Goal: Transaction & Acquisition: Purchase product/service

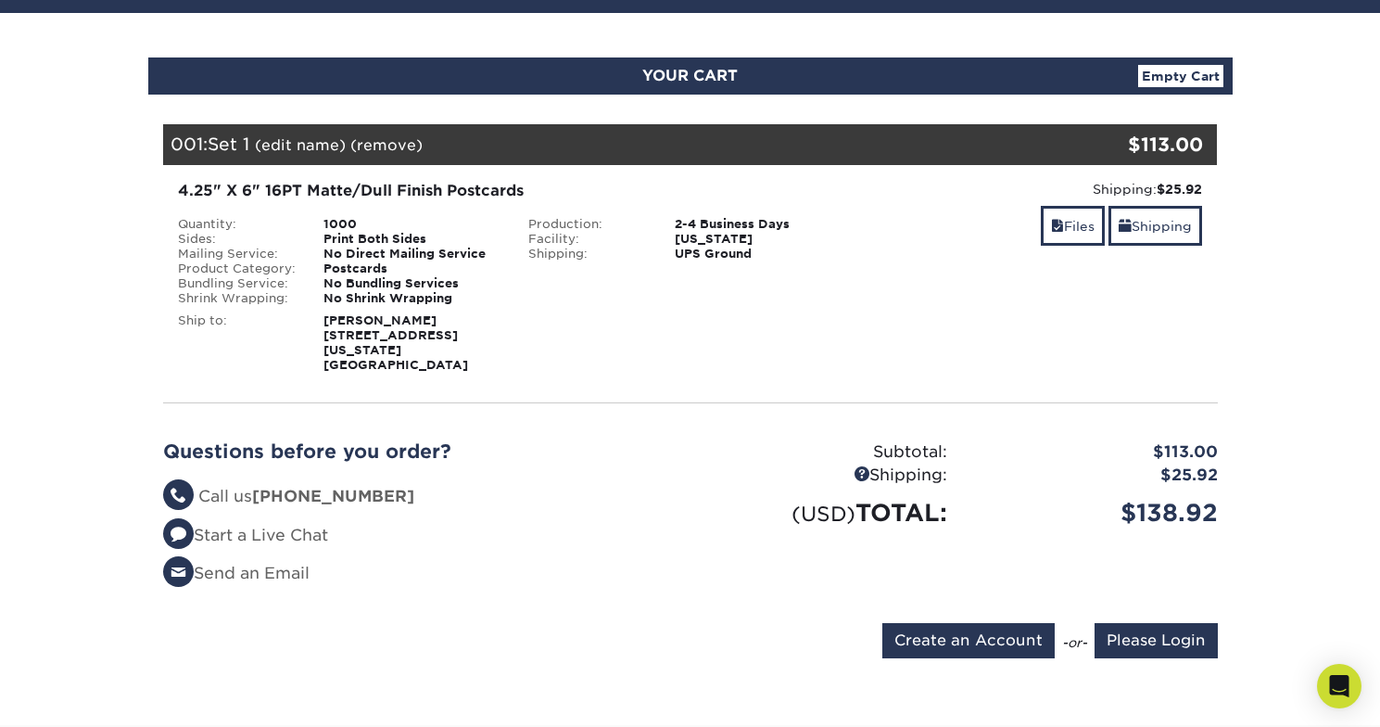
scroll to position [158, 0]
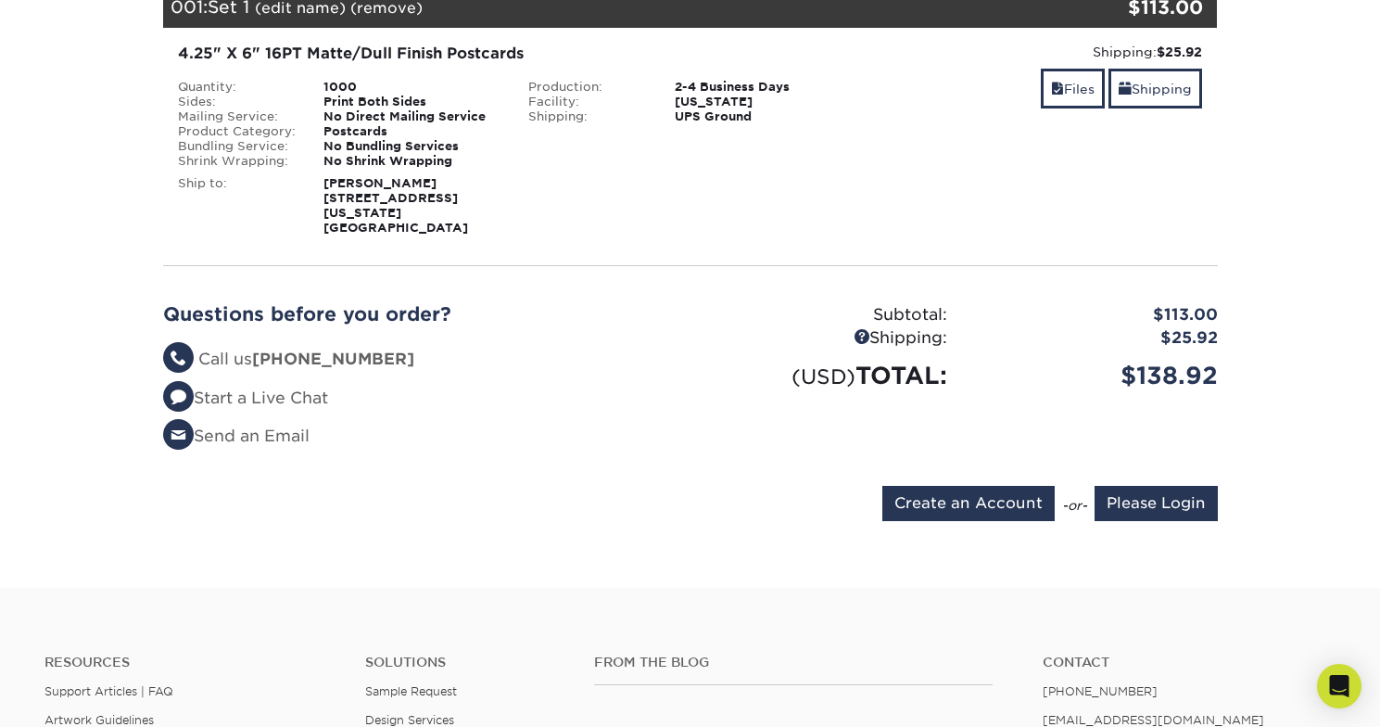
scroll to position [295, 0]
click at [1006, 490] on input "Create an Account" at bounding box center [968, 503] width 172 height 35
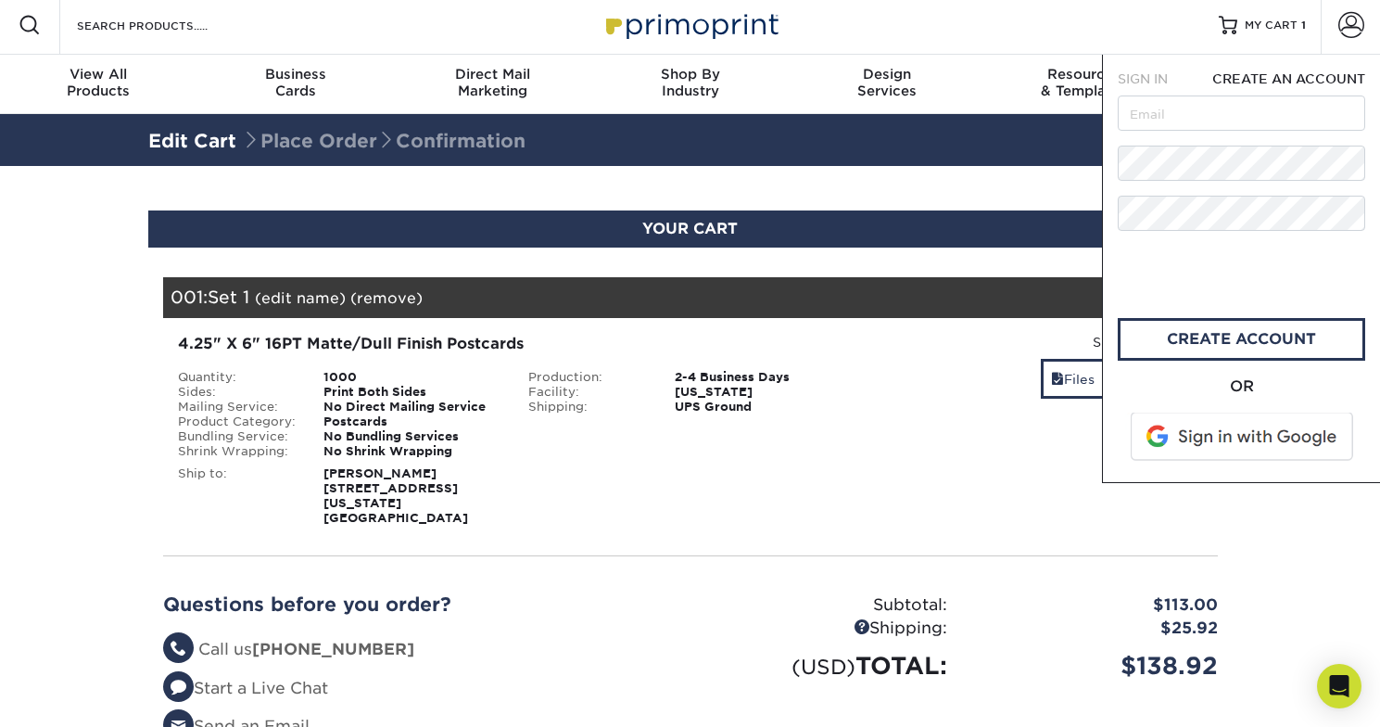
scroll to position [0, 0]
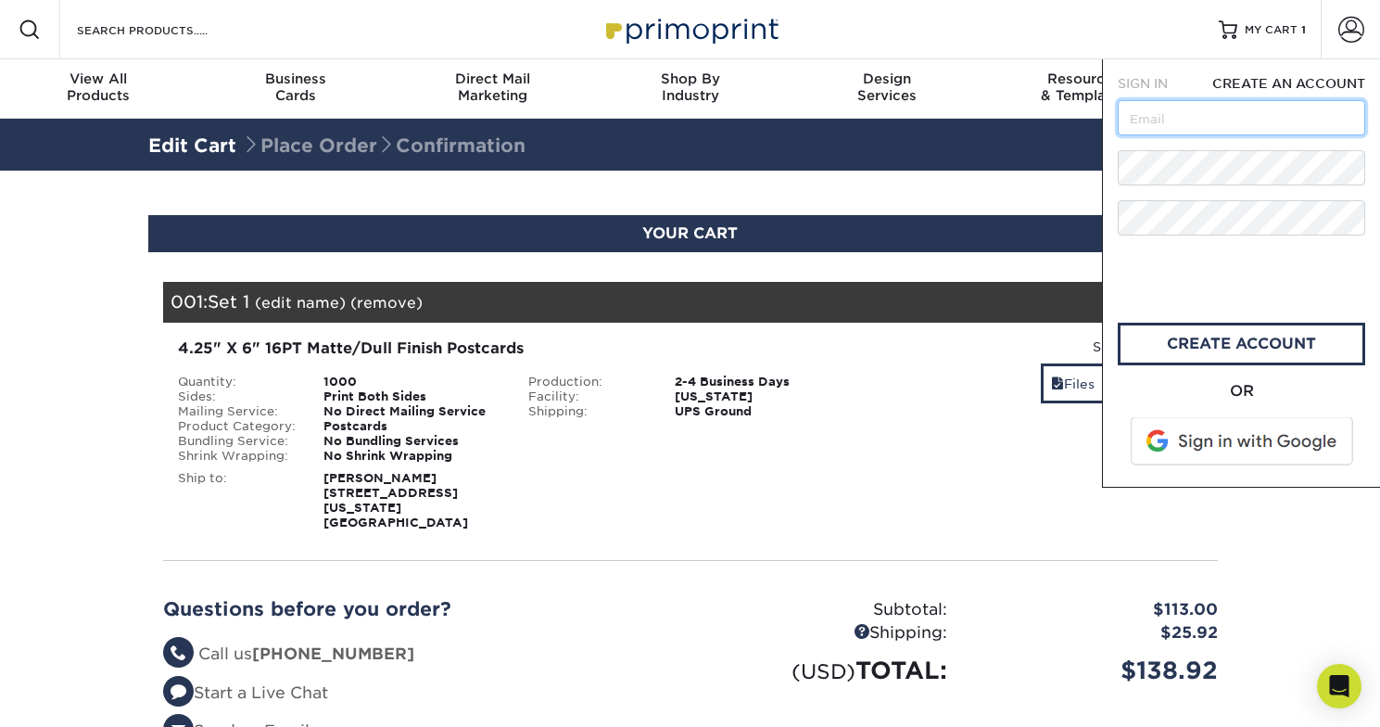
click at [1205, 128] on input "text" at bounding box center [1241, 117] width 247 height 35
type input "tassilo@lovely-bunch.com"
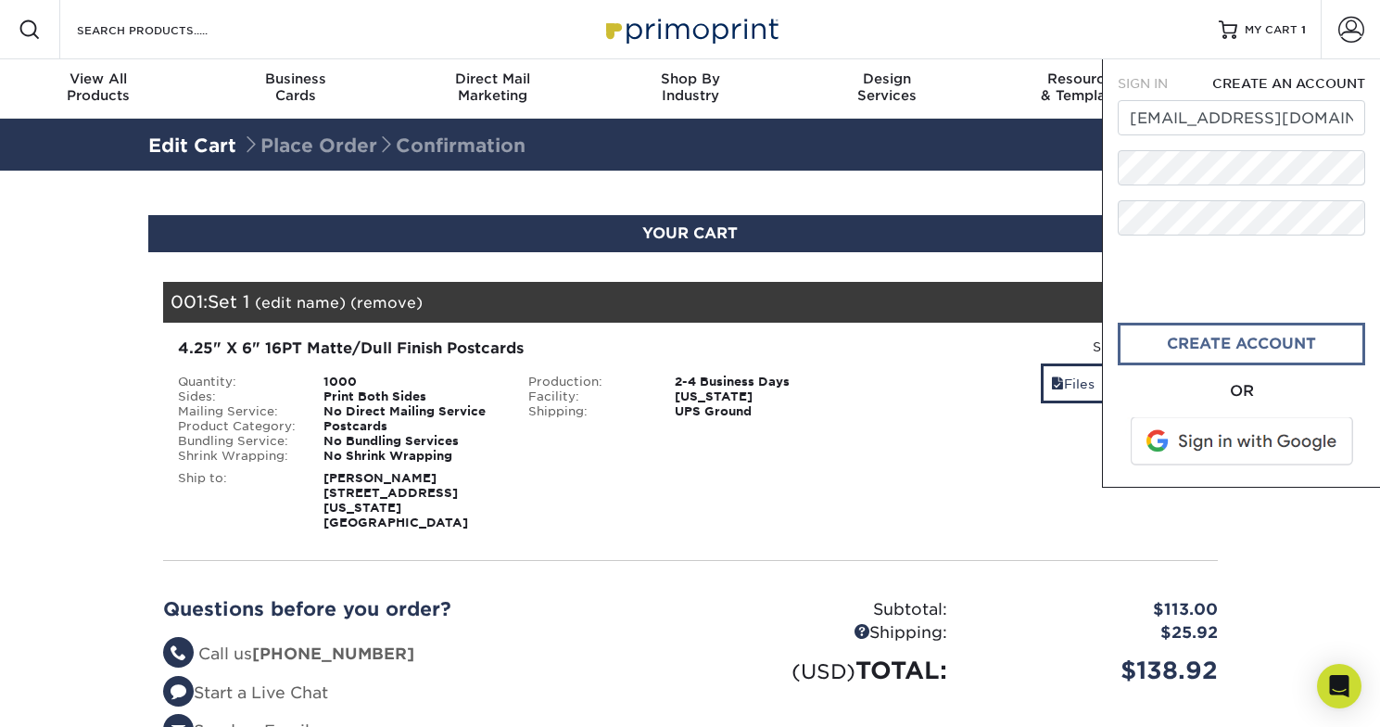
click at [1239, 355] on link "create account" at bounding box center [1241, 344] width 247 height 43
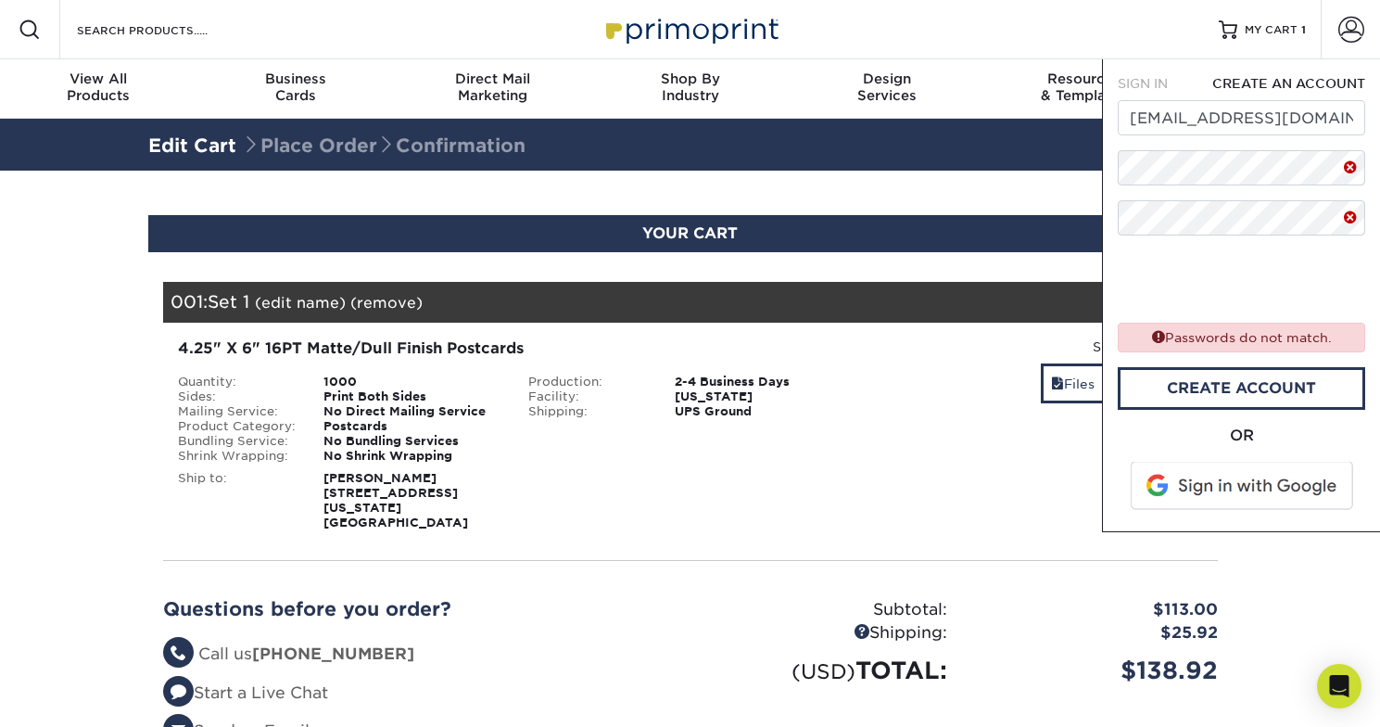
click at [1290, 190] on form "SIGN IN CREATE AN ACCOUNT tassilo@lovely-bunch.com Passwords do not match. All …" at bounding box center [1241, 295] width 247 height 442
click at [1300, 387] on link "create account" at bounding box center [1241, 388] width 247 height 43
click at [1239, 382] on link "create account" at bounding box center [1241, 387] width 247 height 43
click at [1159, 77] on span "SIGN IN" at bounding box center [1143, 83] width 50 height 15
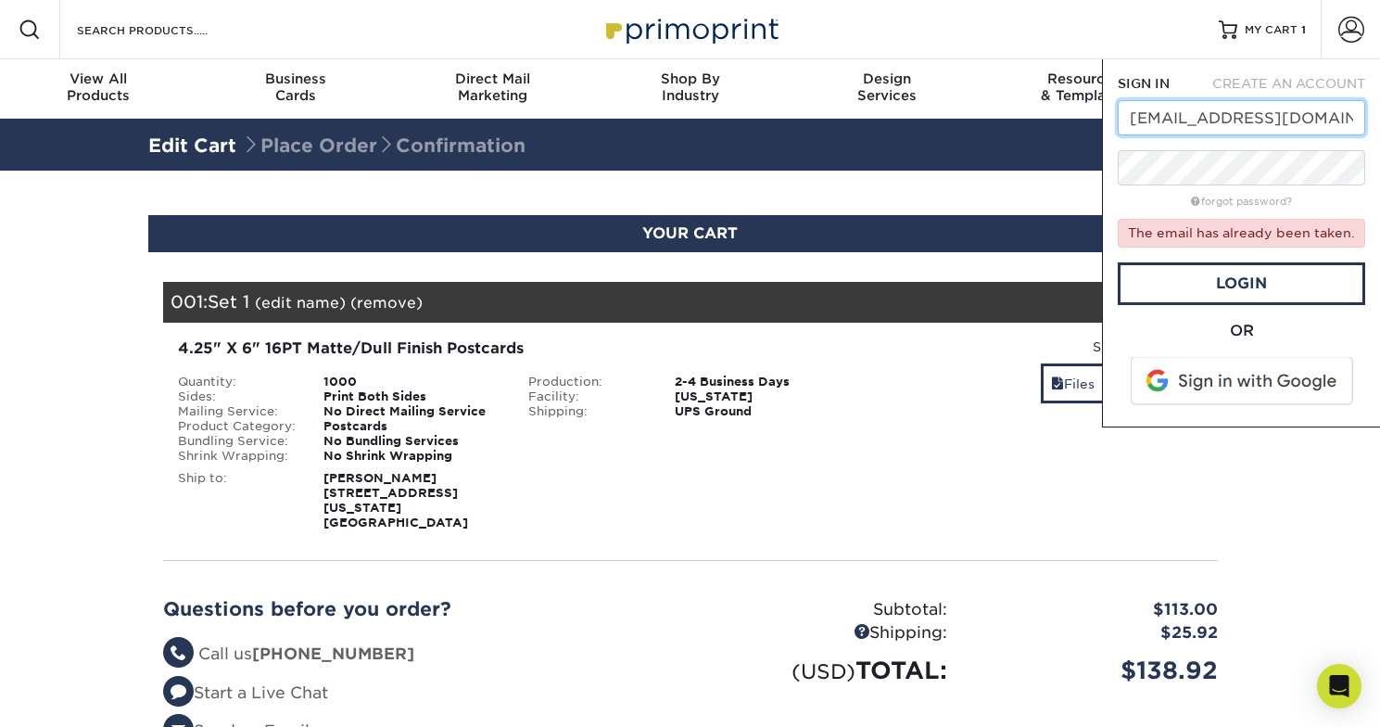
type input "tassilo@lovely-bunch.com"
click at [1303, 210] on div "forgot password?" at bounding box center [1241, 200] width 247 height 22
click at [1259, 201] on link "forgot password?" at bounding box center [1241, 202] width 101 height 12
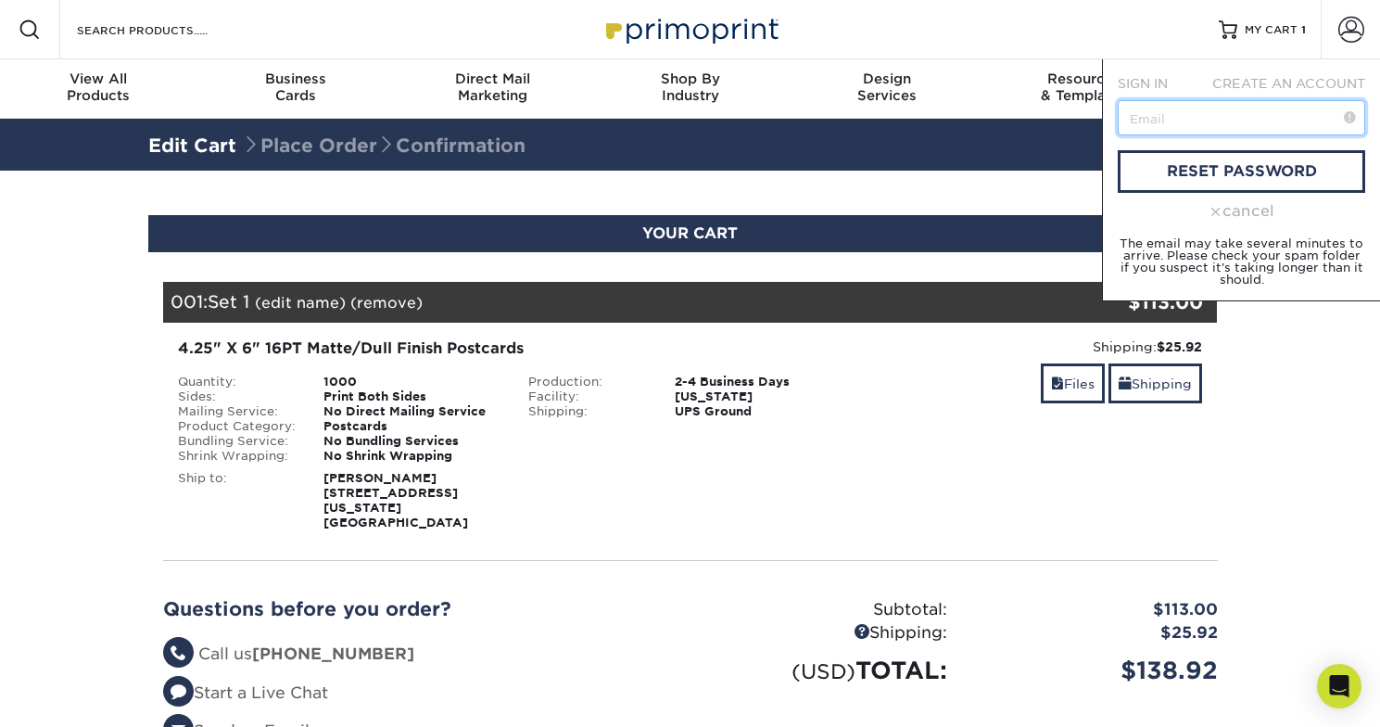
click at [1248, 108] on input "text" at bounding box center [1241, 117] width 247 height 35
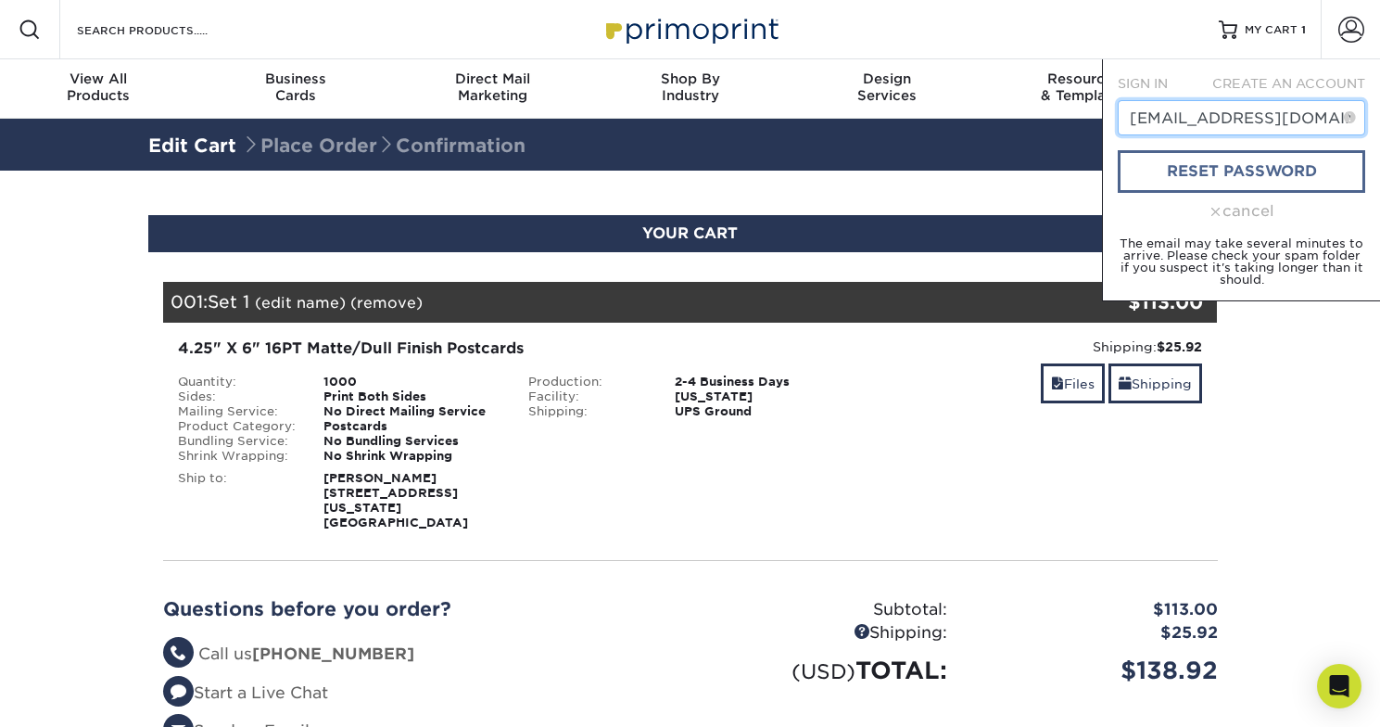
type input "[EMAIL_ADDRESS][DOMAIN_NAME]"
click at [1258, 175] on link "reset password" at bounding box center [1241, 171] width 247 height 43
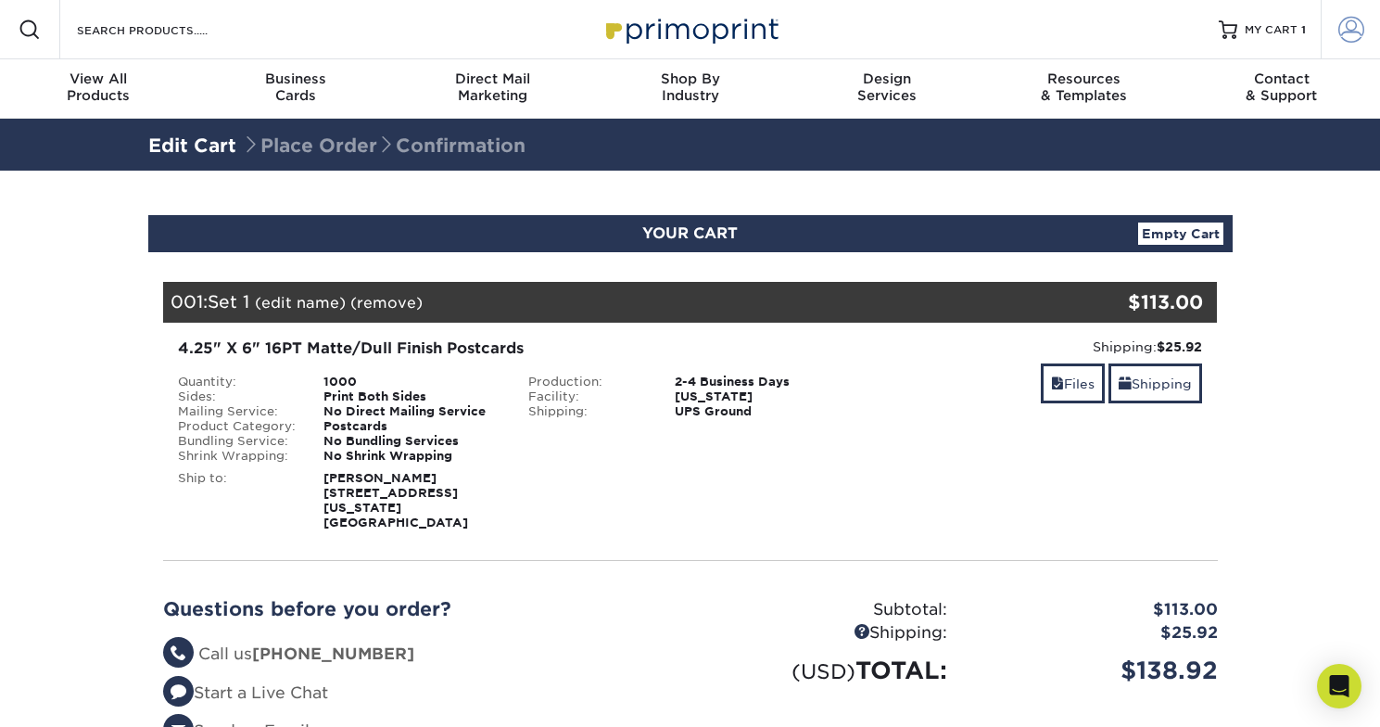
click at [1347, 35] on span at bounding box center [1351, 30] width 26 height 26
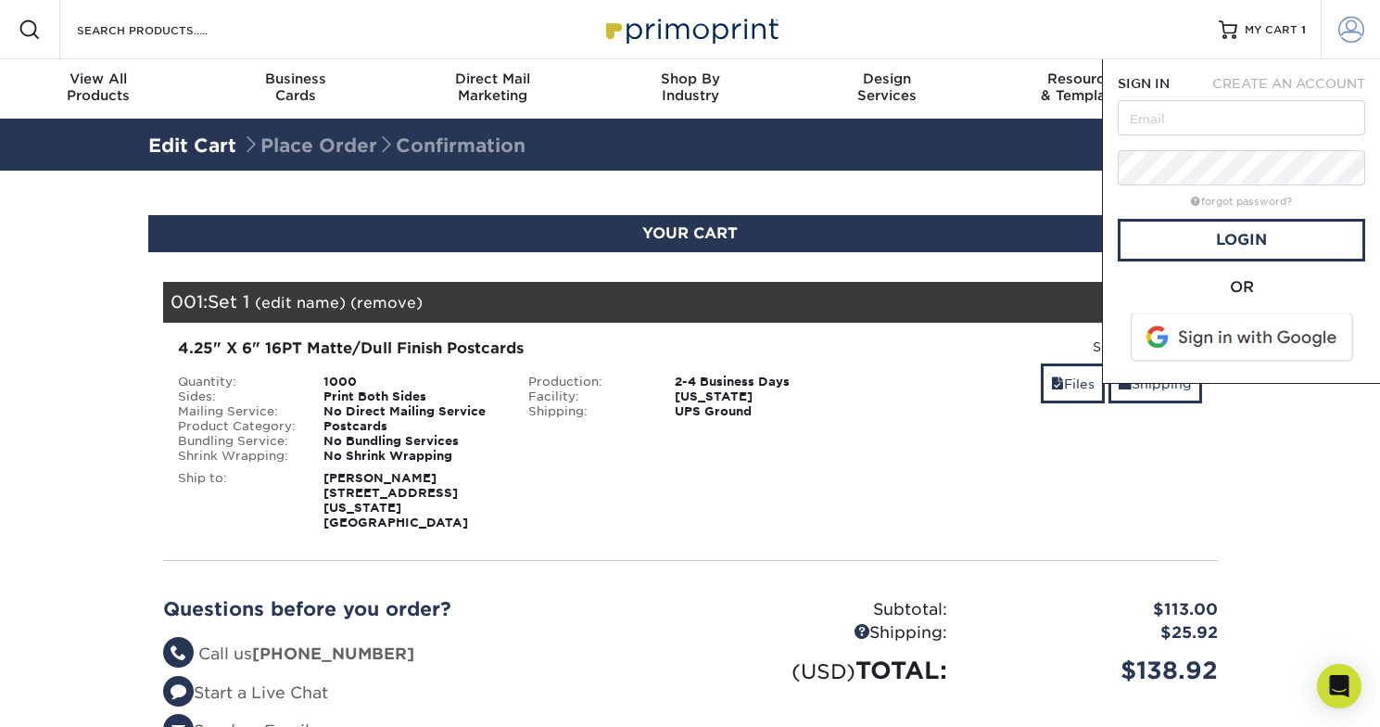
click at [1347, 35] on span at bounding box center [1351, 30] width 26 height 26
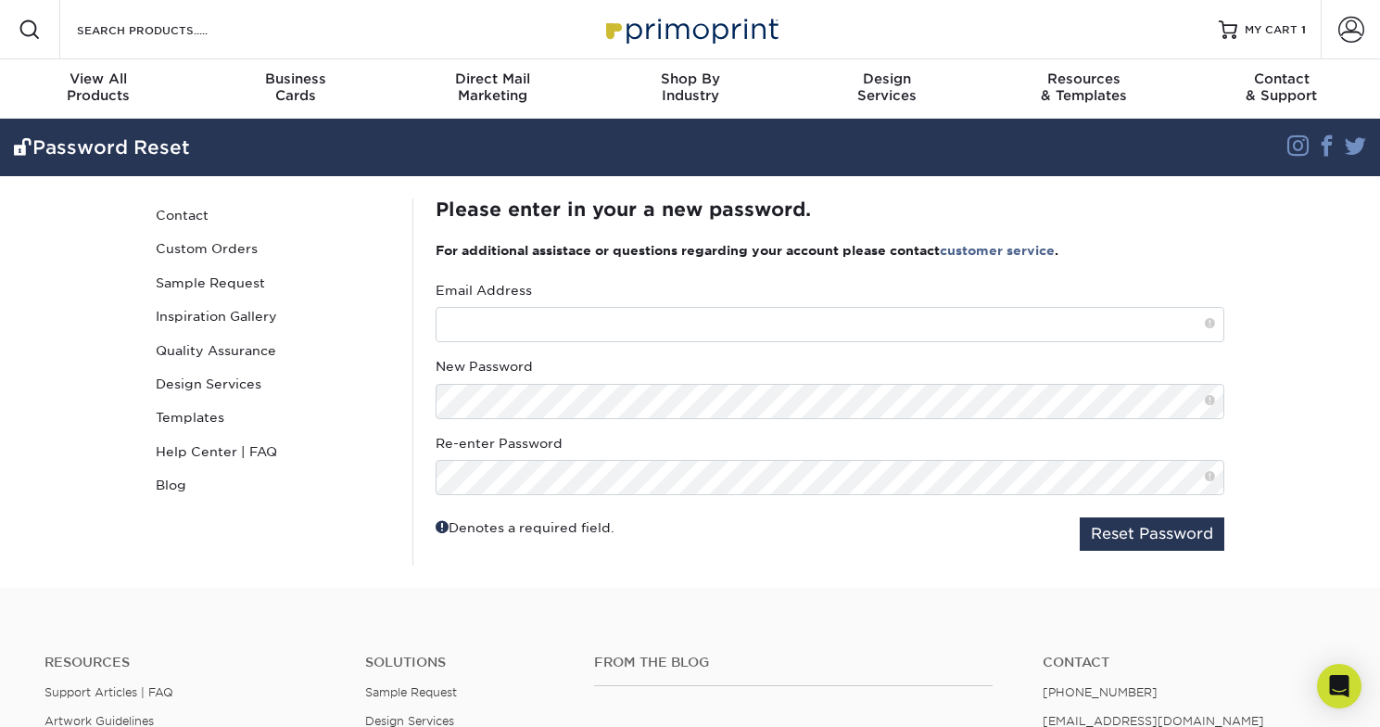
click at [841, 304] on div "Email Address" at bounding box center [830, 311] width 789 height 61
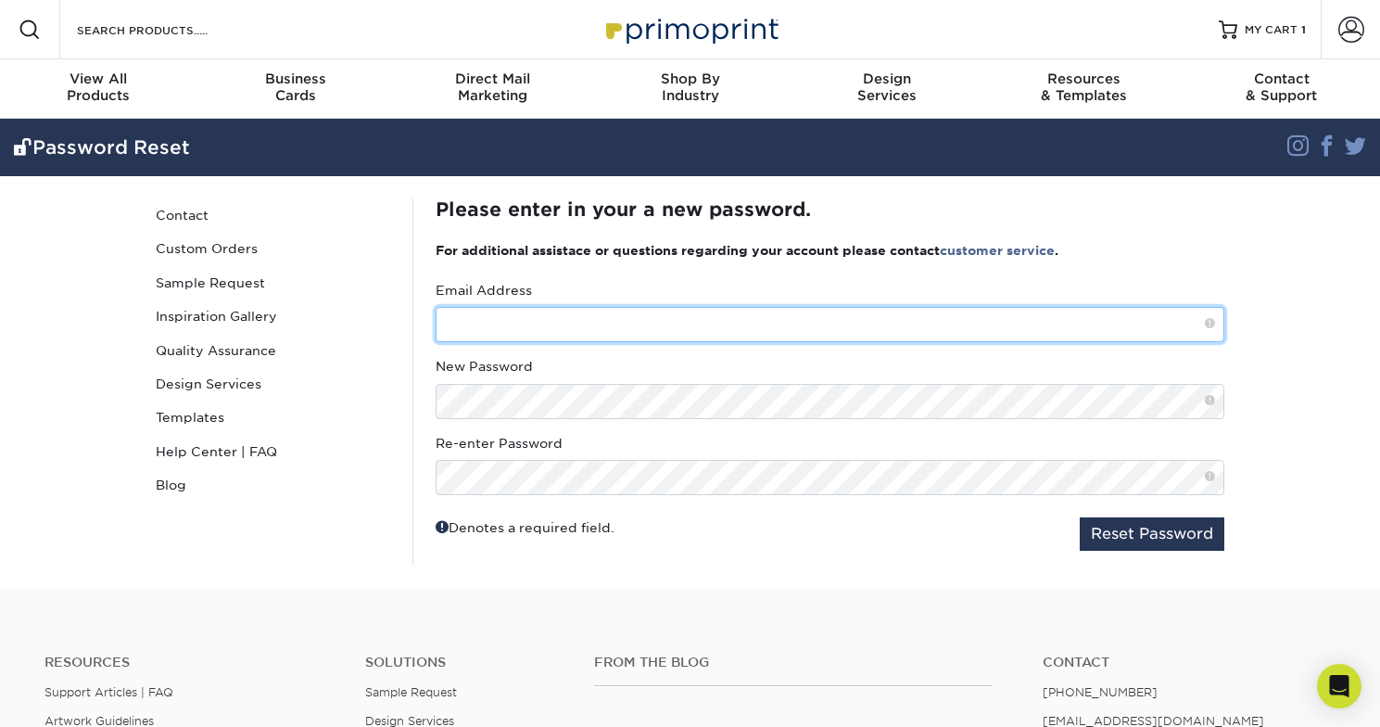
click at [827, 318] on input "text" at bounding box center [830, 324] width 789 height 35
type input "[EMAIL_ADDRESS][DOMAIN_NAME]"
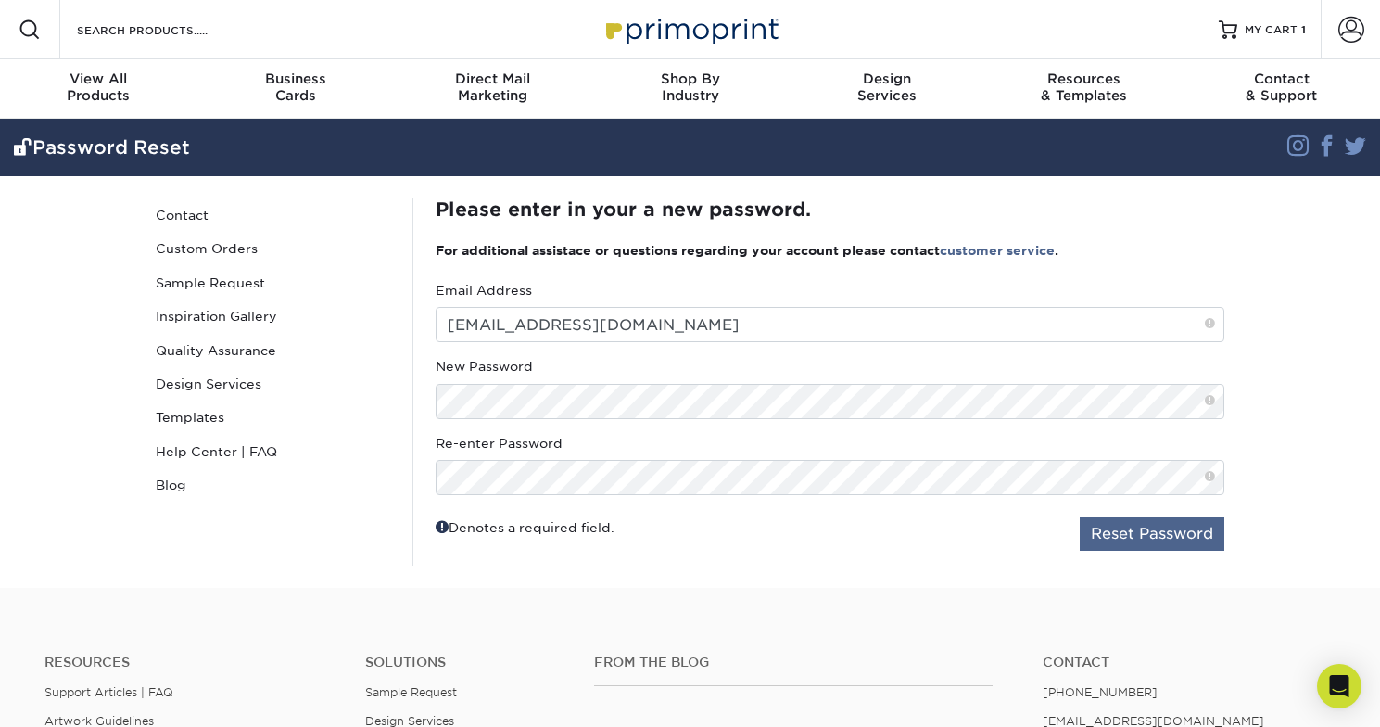
click at [1167, 537] on button "Reset Password" at bounding box center [1152, 533] width 145 height 33
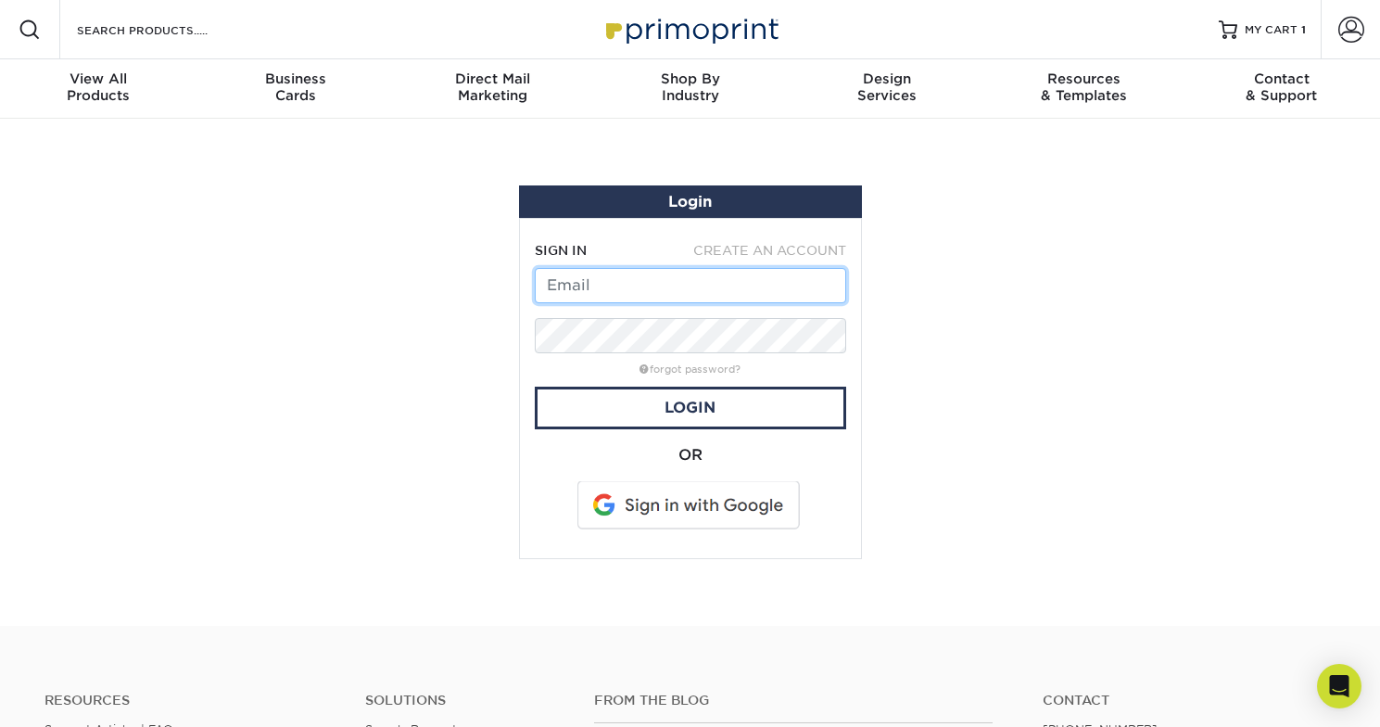
type input "[EMAIL_ADDRESS][DOMAIN_NAME]"
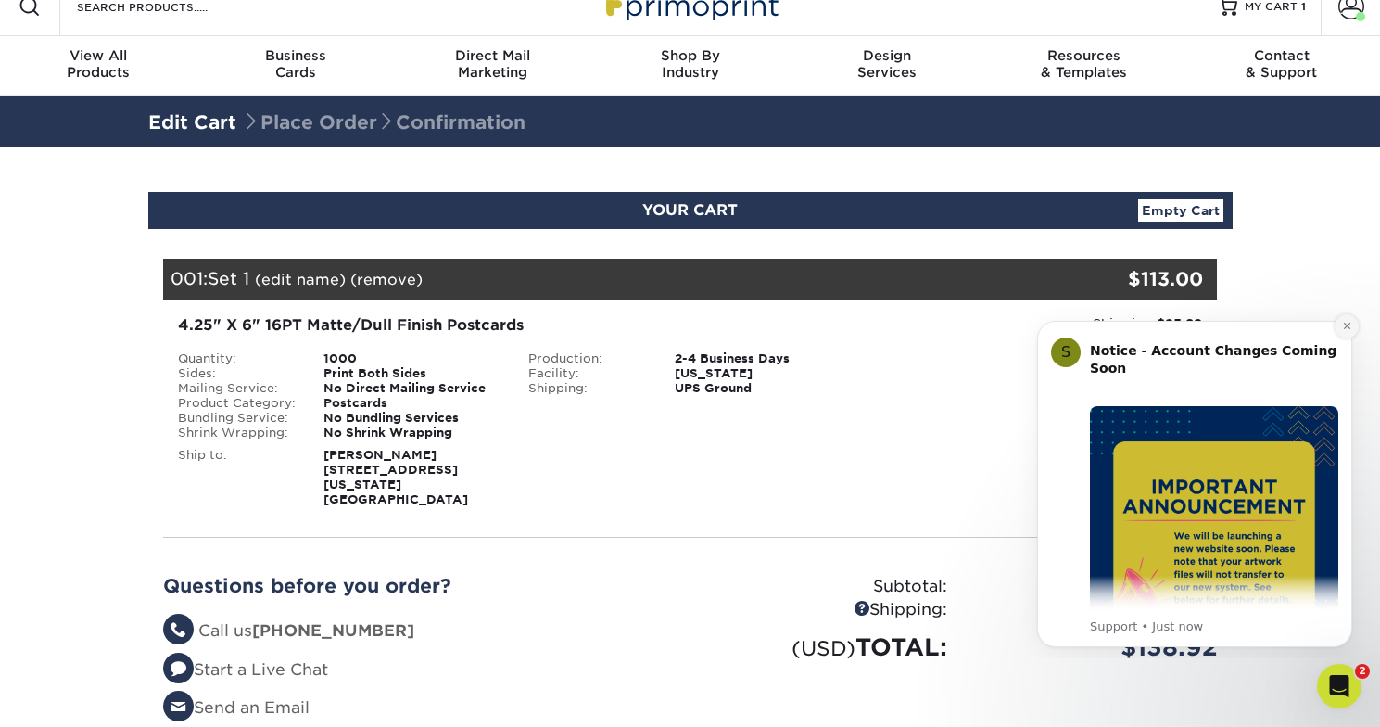
click at [1351, 327] on icon "Dismiss notification" at bounding box center [1347, 326] width 10 height 10
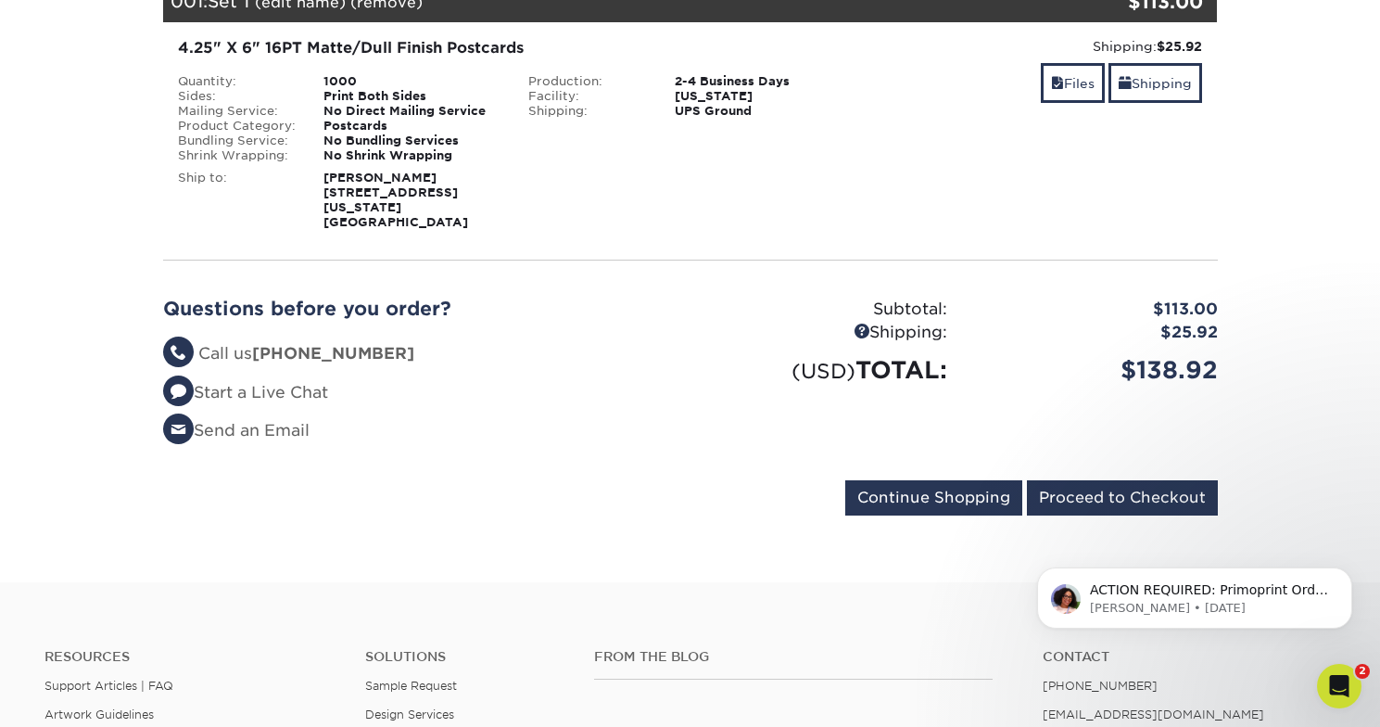
scroll to position [310, 0]
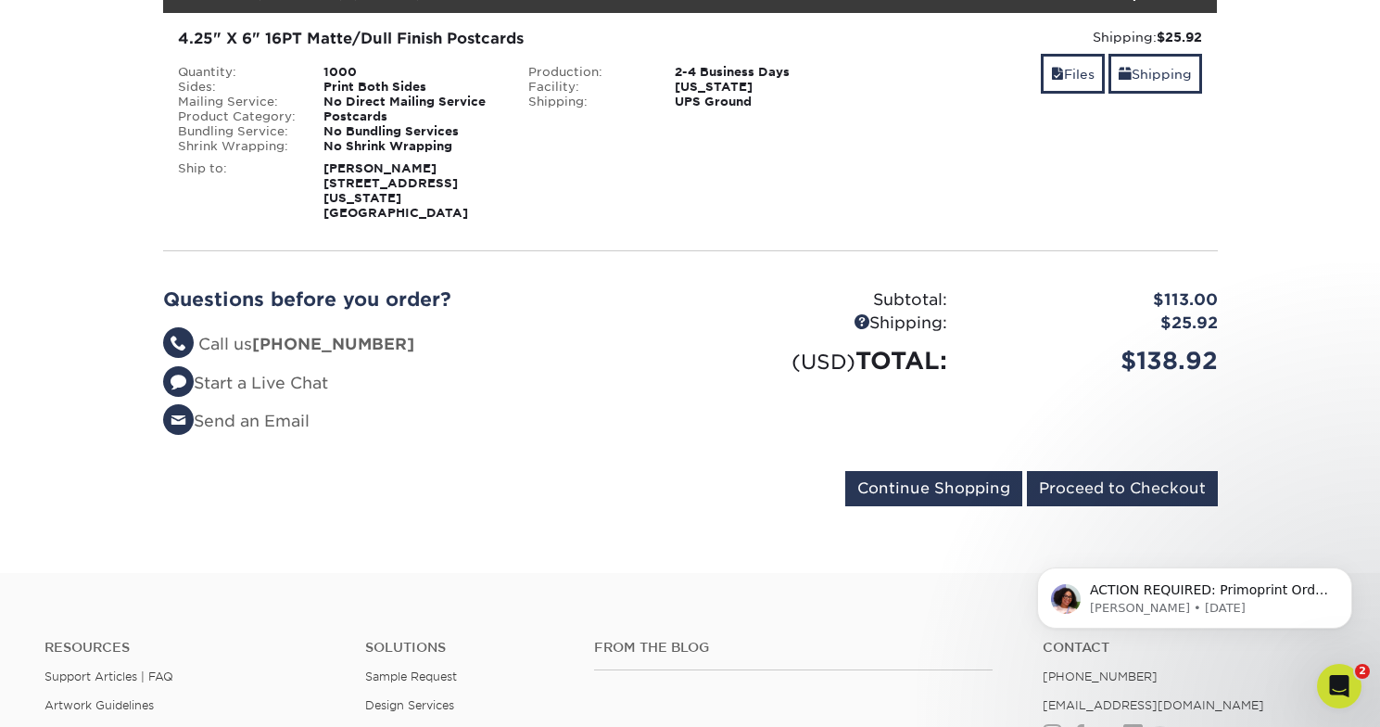
click at [1080, 463] on div "ACTION REQUIRED: Primoprint Order 25724-121329-25498 Good morning Tassilo, Than…" at bounding box center [1194, 513] width 341 height 232
click at [1110, 484] on input "Proceed to Checkout" at bounding box center [1122, 488] width 191 height 35
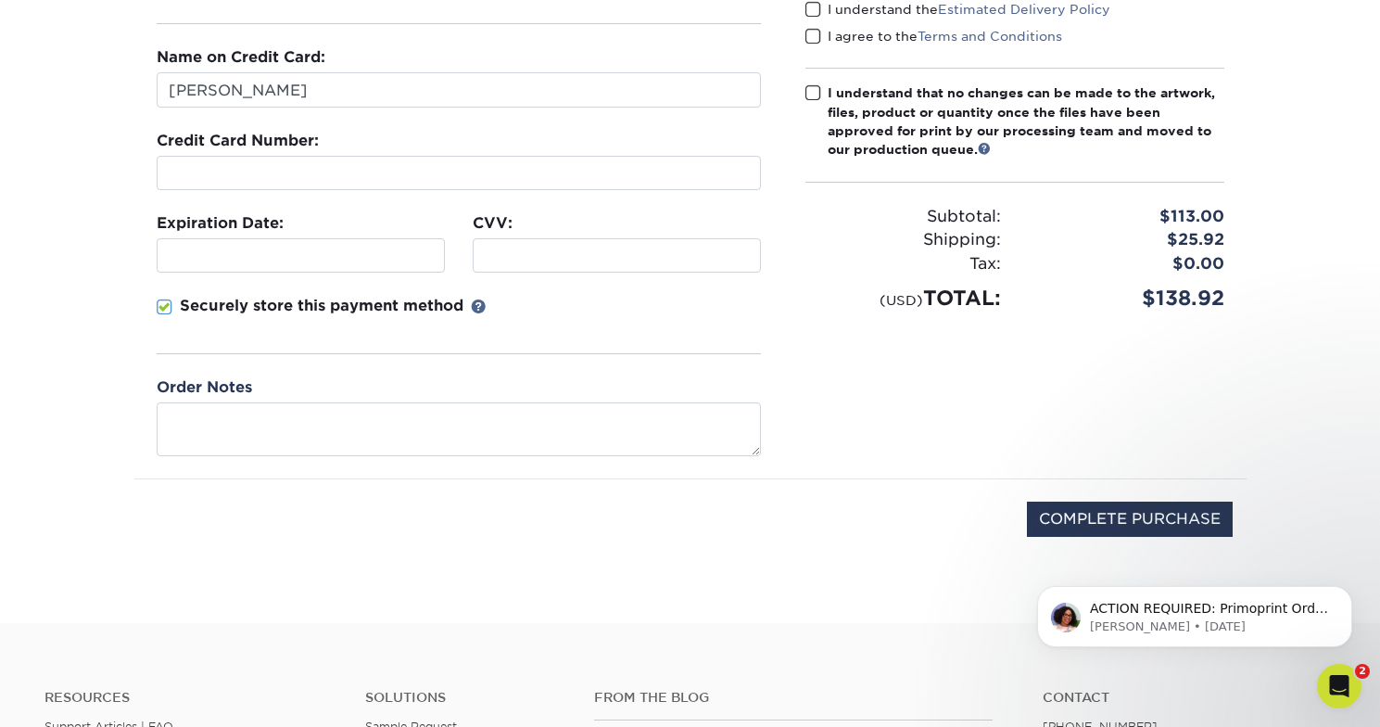
scroll to position [281, 0]
click at [1131, 512] on input "COMPLETE PURCHASE" at bounding box center [1130, 517] width 206 height 35
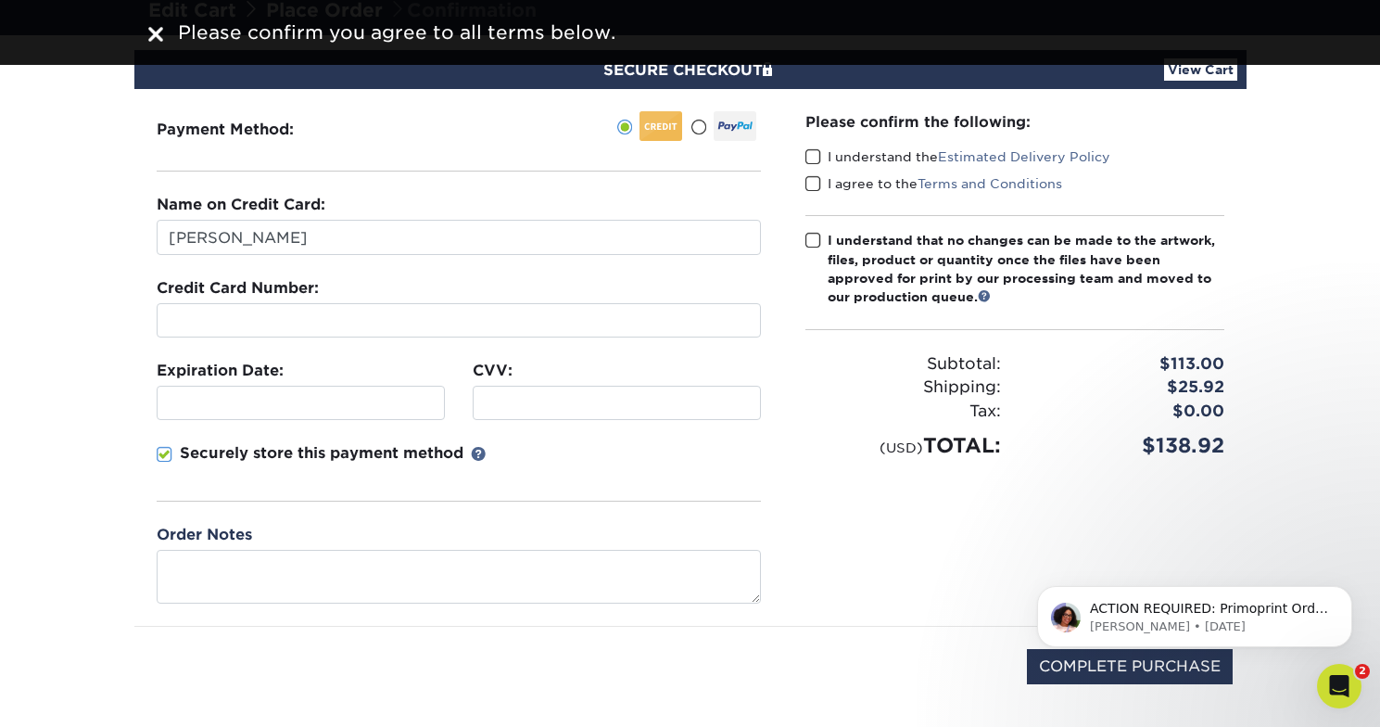
scroll to position [109, 0]
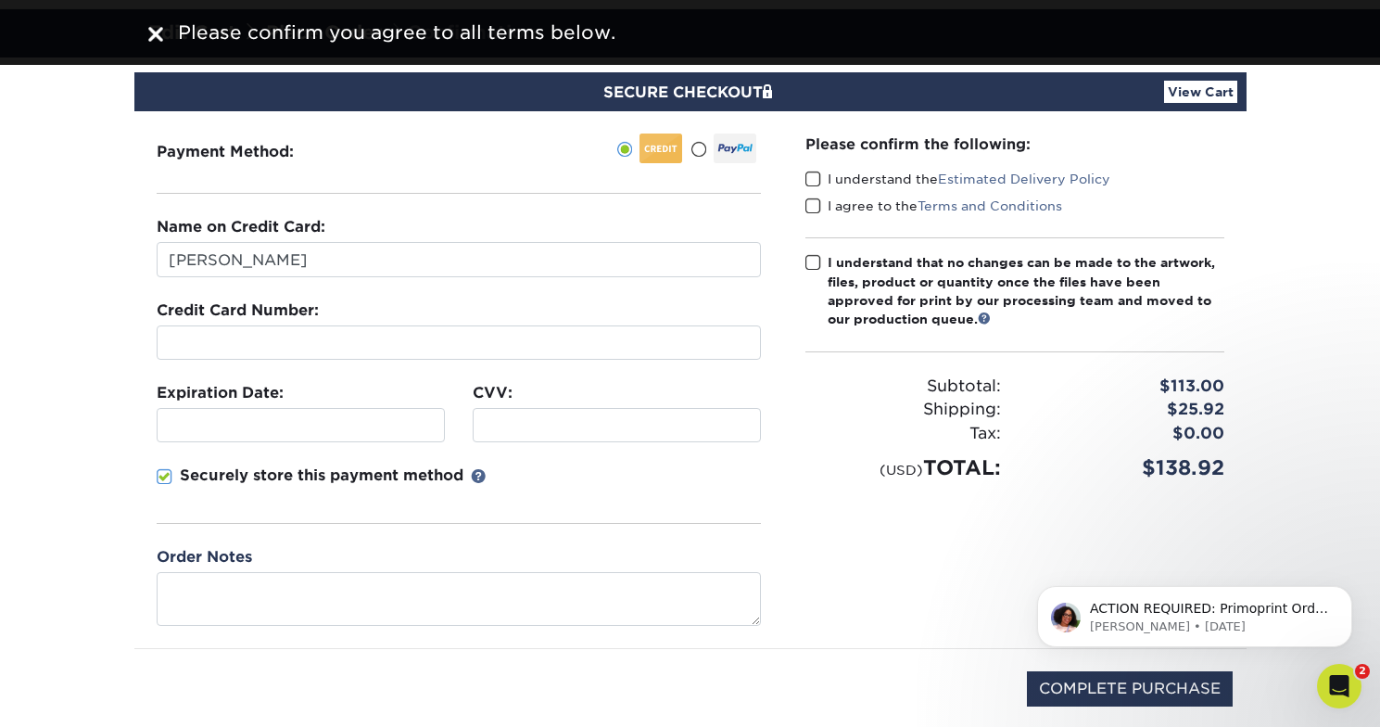
click at [817, 259] on span at bounding box center [814, 263] width 16 height 18
click at [0, 0] on input "I understand that no changes can be made to the artwork, files, product or quan…" at bounding box center [0, 0] width 0 height 0
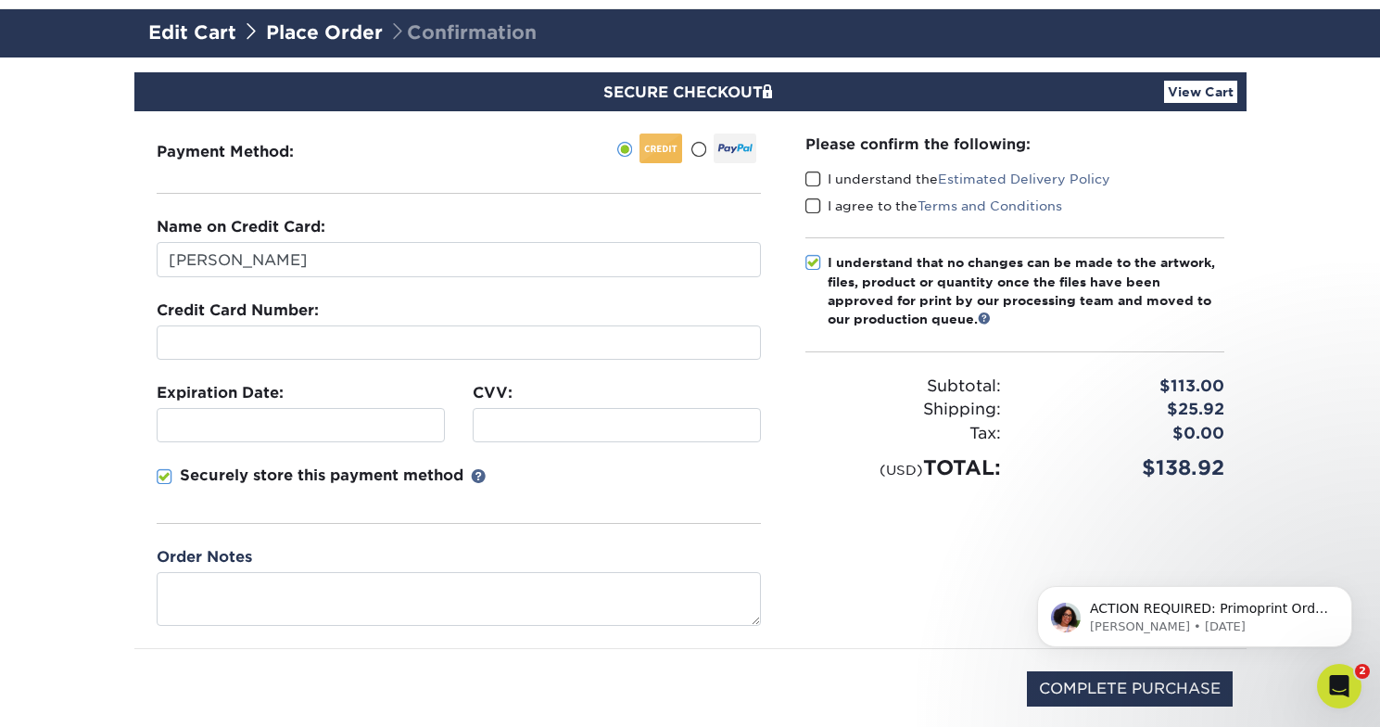
click at [814, 178] on span at bounding box center [814, 180] width 16 height 18
click at [0, 0] on input "I understand the Estimated Delivery Policy" at bounding box center [0, 0] width 0 height 0
click at [814, 201] on span at bounding box center [814, 206] width 16 height 18
click at [0, 0] on input "I agree to the Terms and Conditions" at bounding box center [0, 0] width 0 height 0
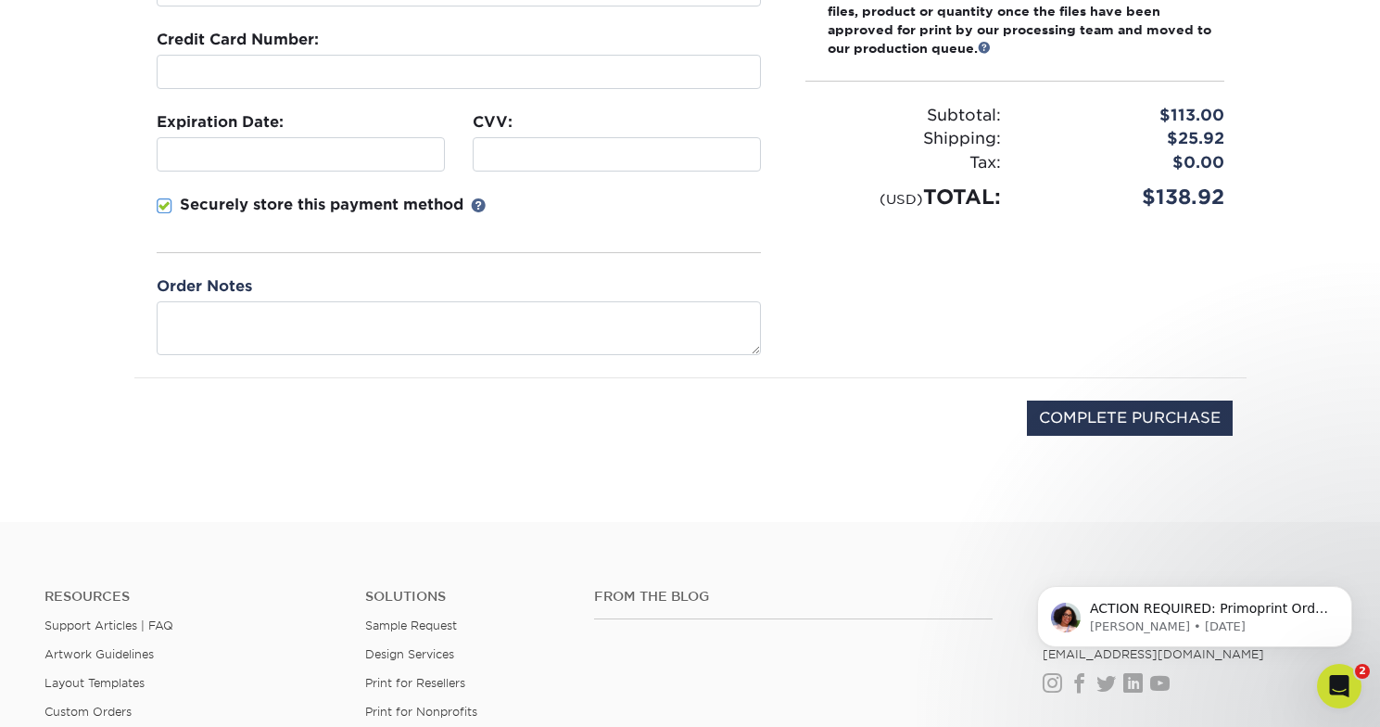
scroll to position [447, 0]
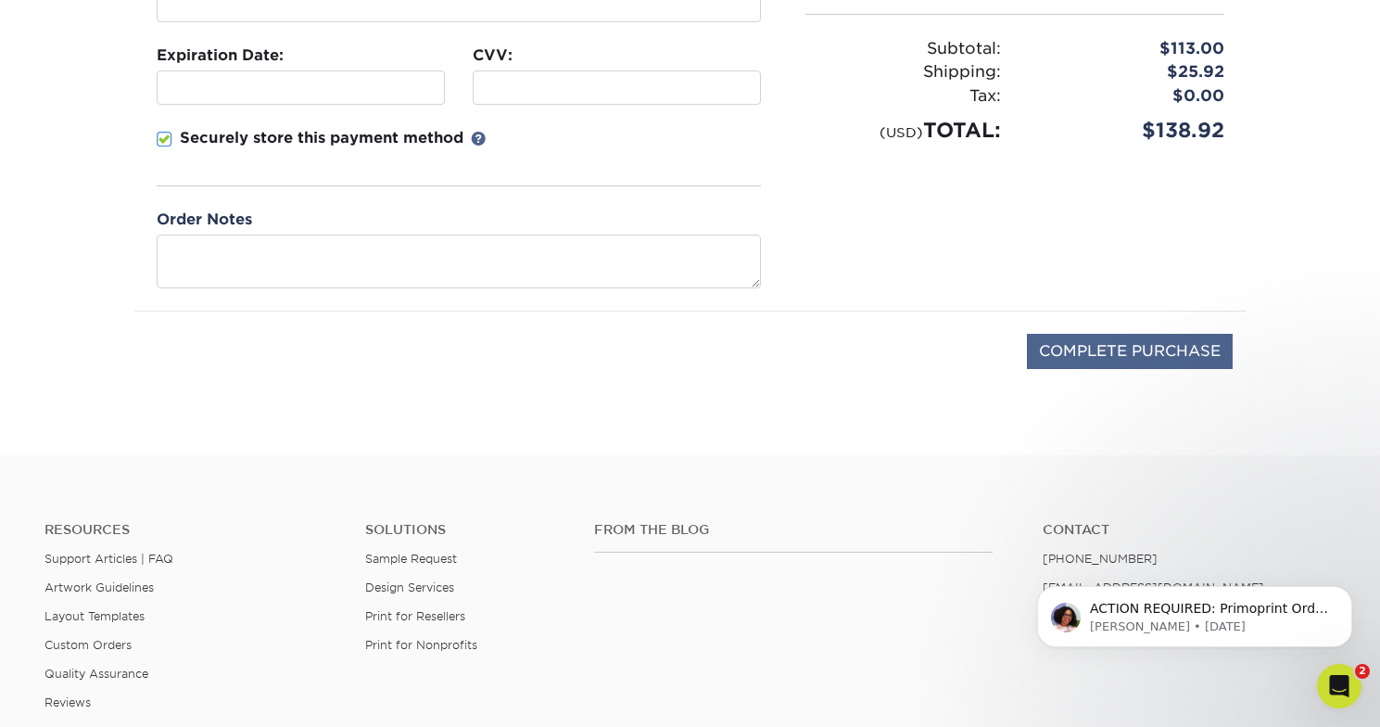
click at [1043, 358] on input "COMPLETE PURCHASE" at bounding box center [1130, 351] width 206 height 35
type input "PROCESSING, PLEASE WAIT..."
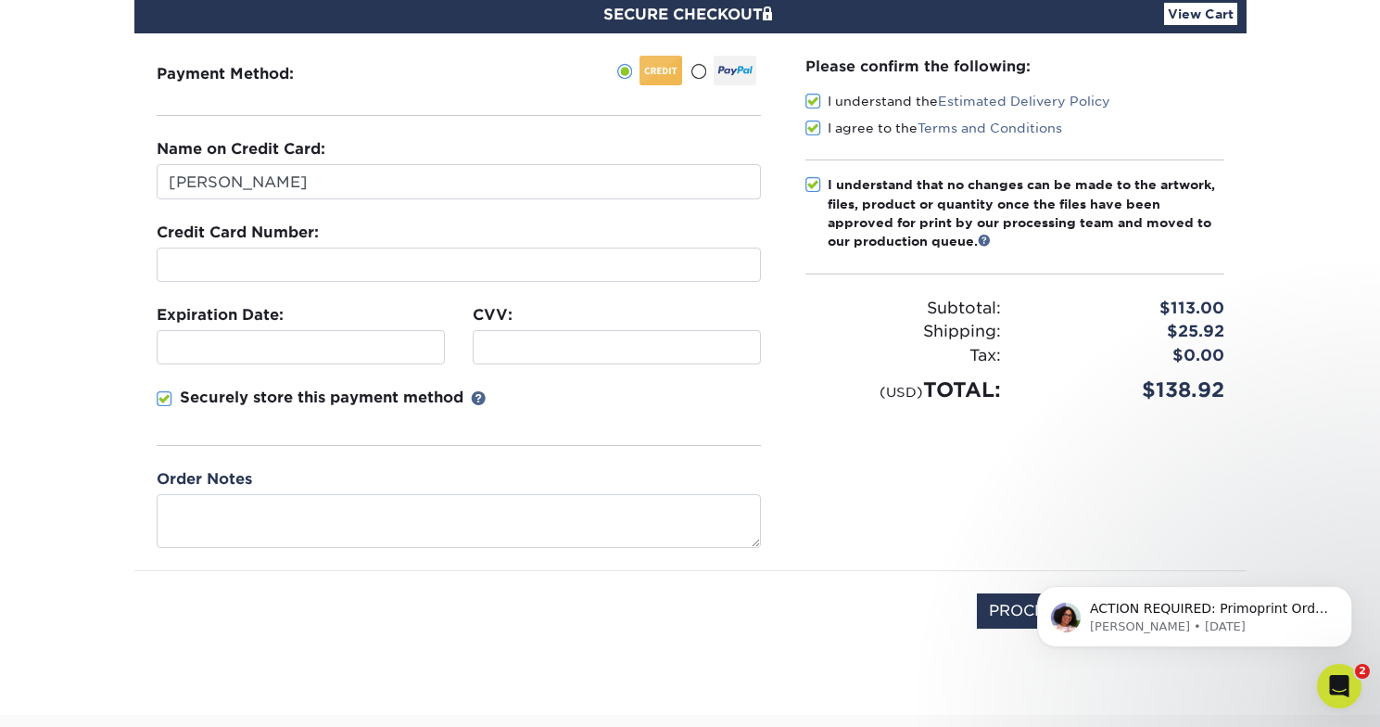
scroll to position [142, 1]
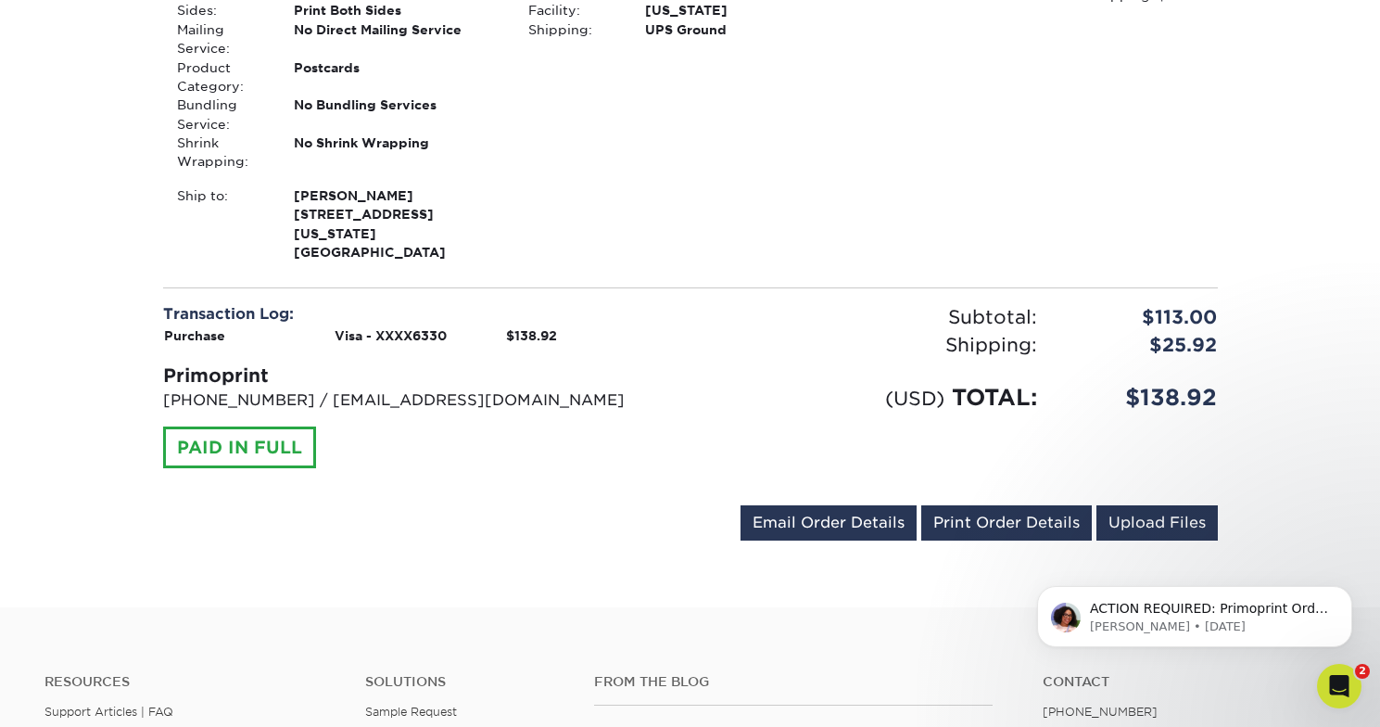
scroll to position [616, 0]
click at [869, 505] on link "Email Order Details" at bounding box center [829, 522] width 176 height 35
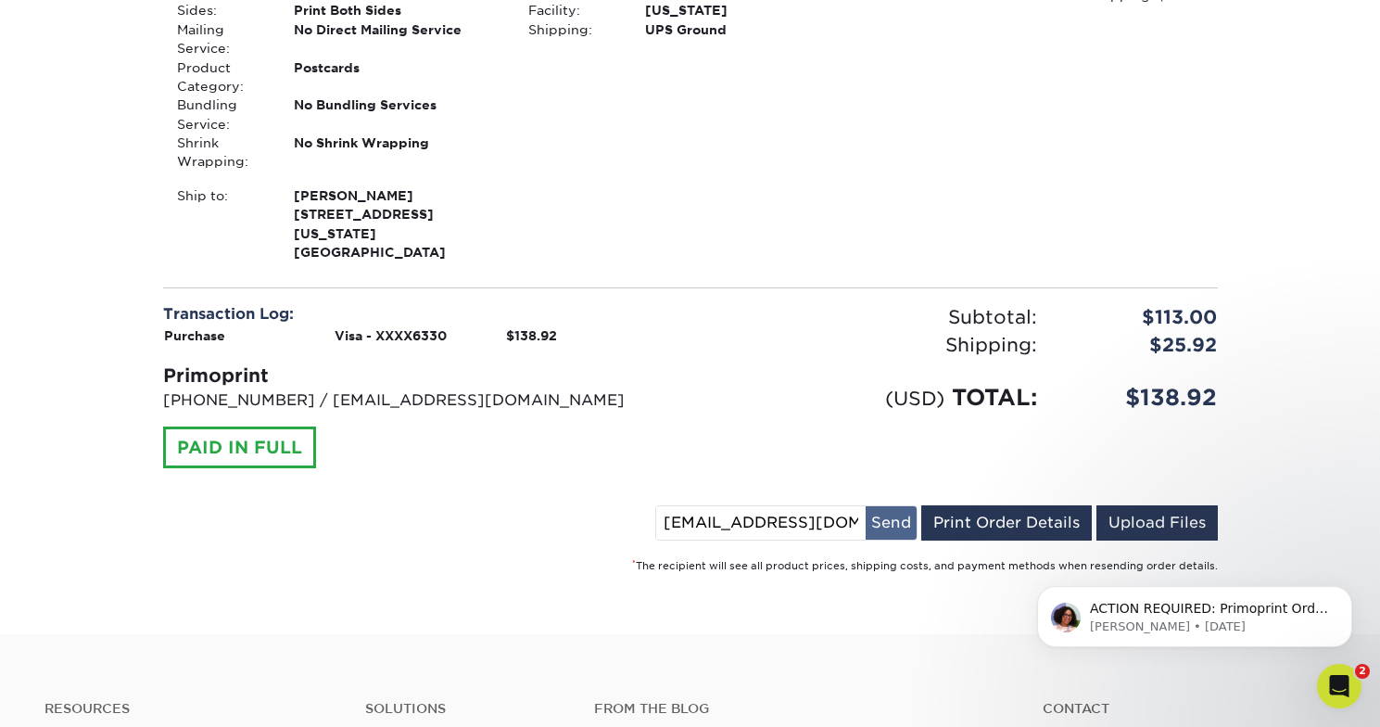
click at [891, 506] on button "Send" at bounding box center [891, 522] width 51 height 33
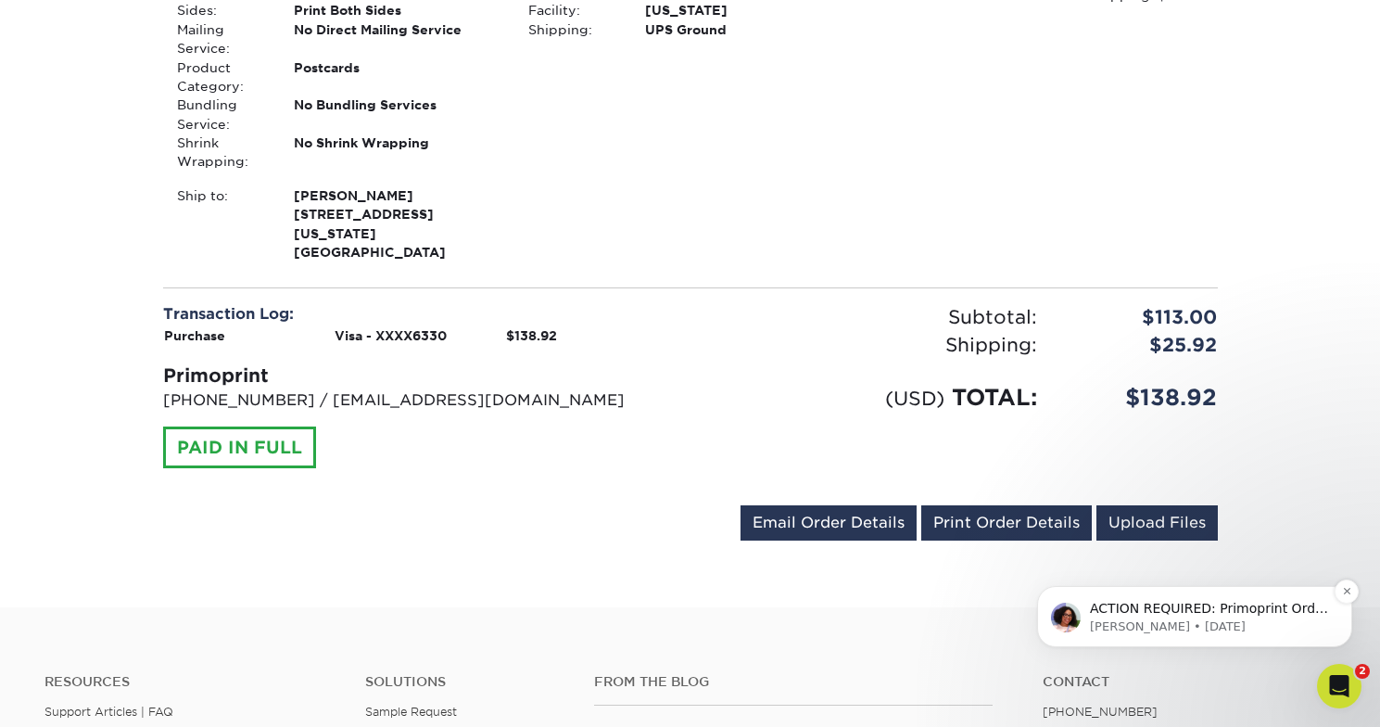
click at [1212, 622] on p "[PERSON_NAME] • [DATE]" at bounding box center [1209, 626] width 239 height 17
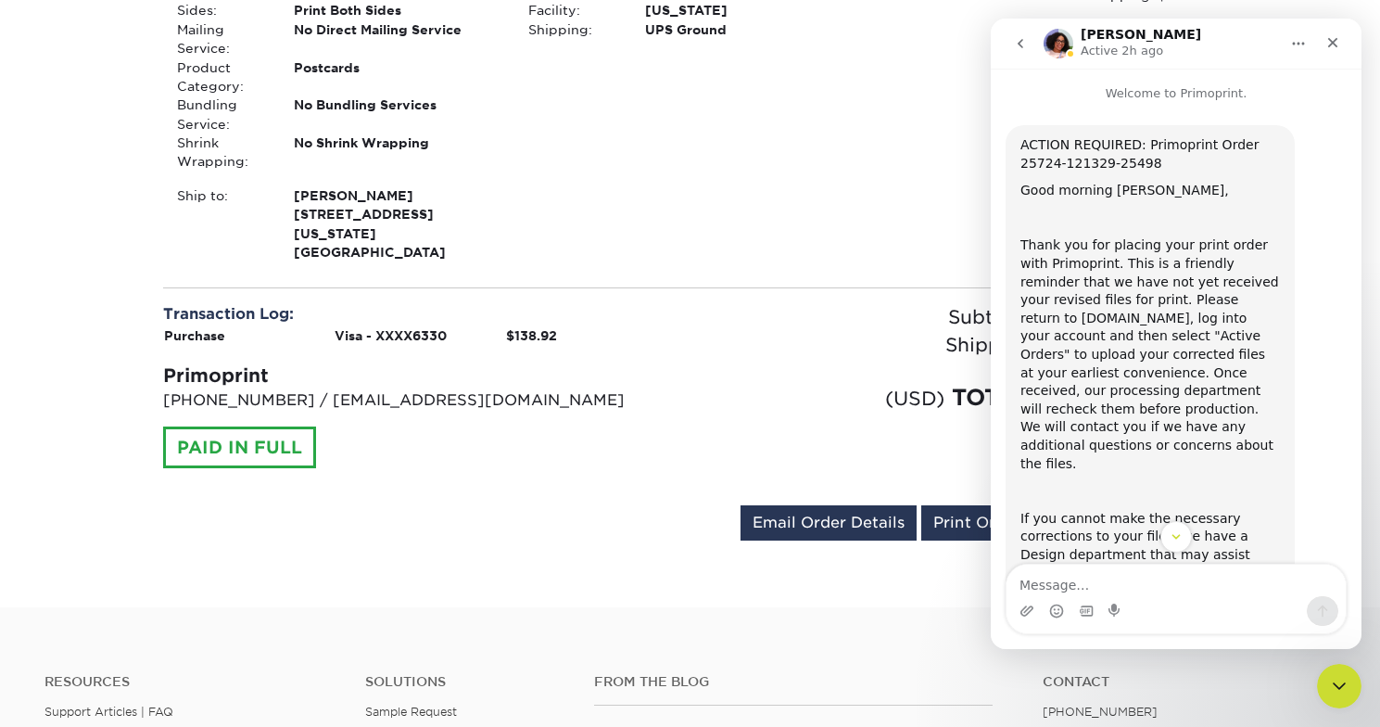
scroll to position [0, 0]
click at [1023, 38] on icon "go back" at bounding box center [1020, 43] width 15 height 15
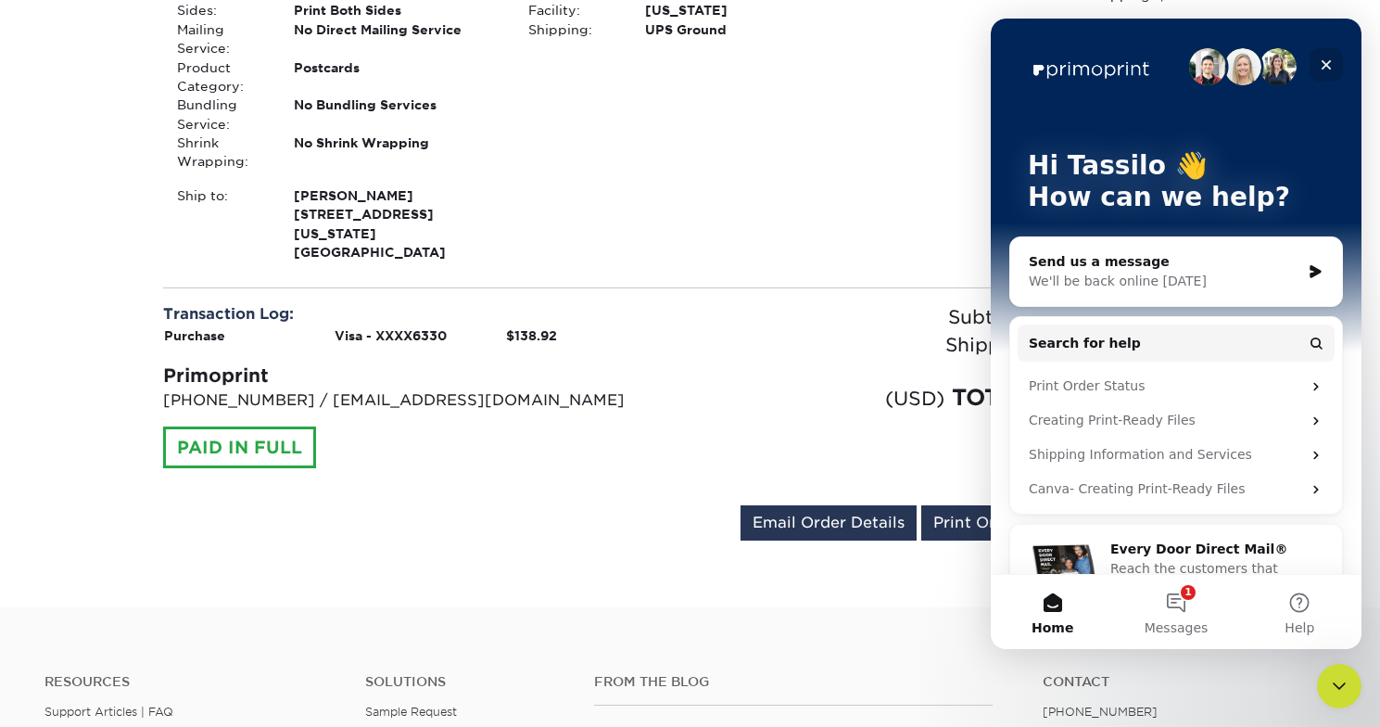
click at [1325, 70] on icon "Close" at bounding box center [1326, 64] width 15 height 15
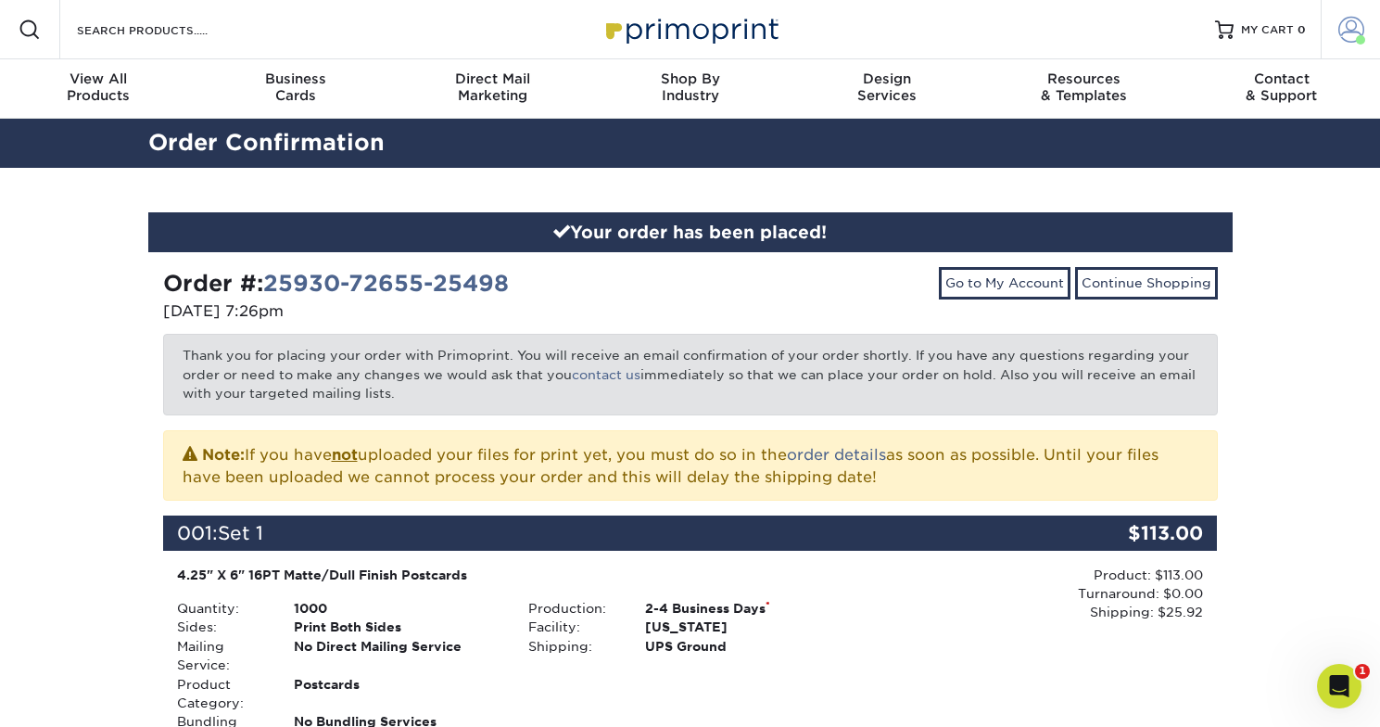
click at [1349, 41] on span at bounding box center [1351, 30] width 26 height 26
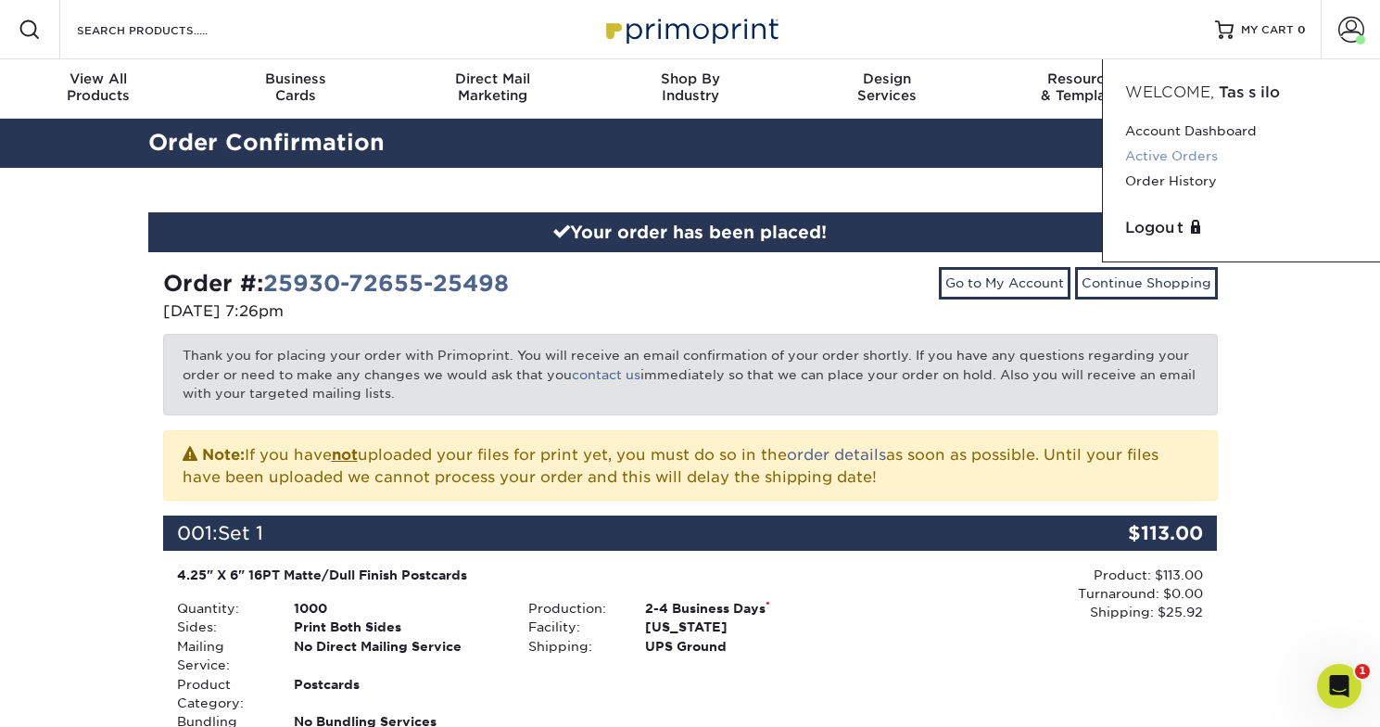
click at [1204, 154] on link "Active Orders" at bounding box center [1241, 156] width 233 height 25
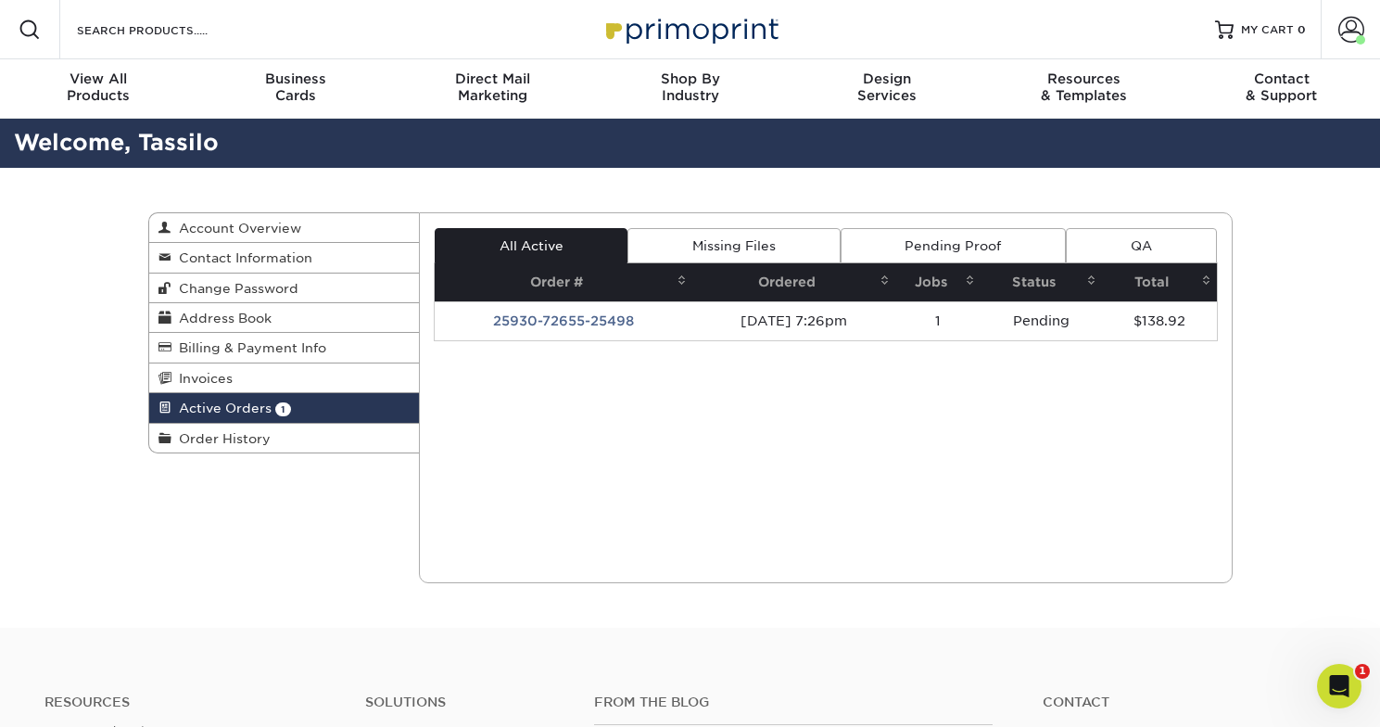
click at [744, 243] on link "Missing Files" at bounding box center [734, 245] width 212 height 35
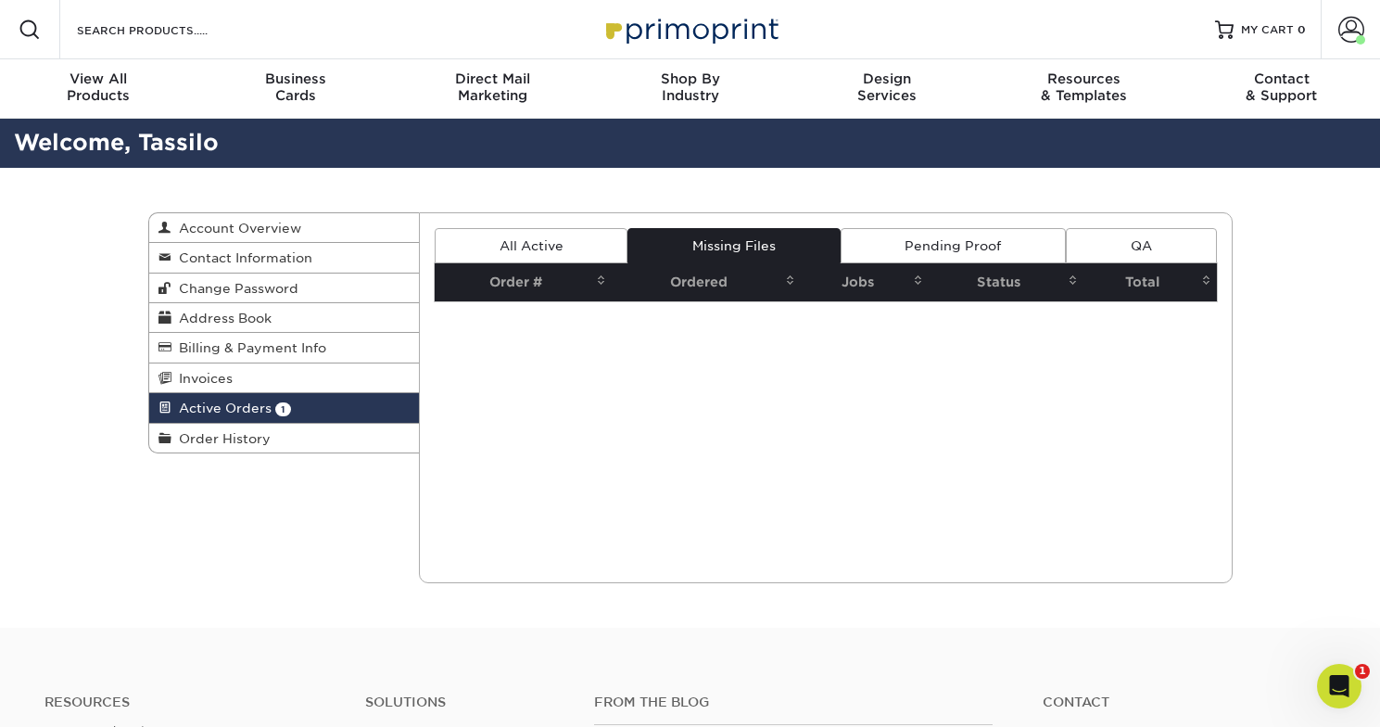
click at [552, 236] on link "All Active" at bounding box center [531, 245] width 193 height 35
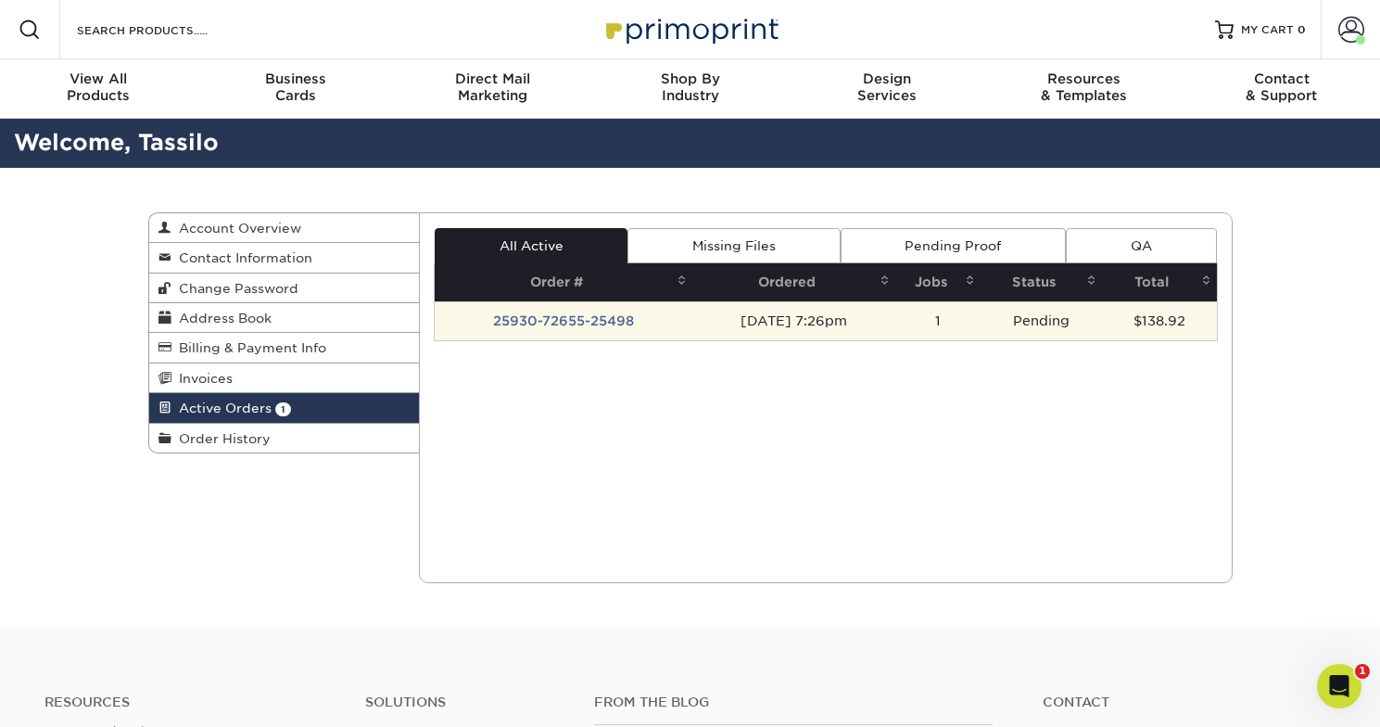
click at [648, 312] on td "25930-72655-25498" at bounding box center [564, 320] width 258 height 39
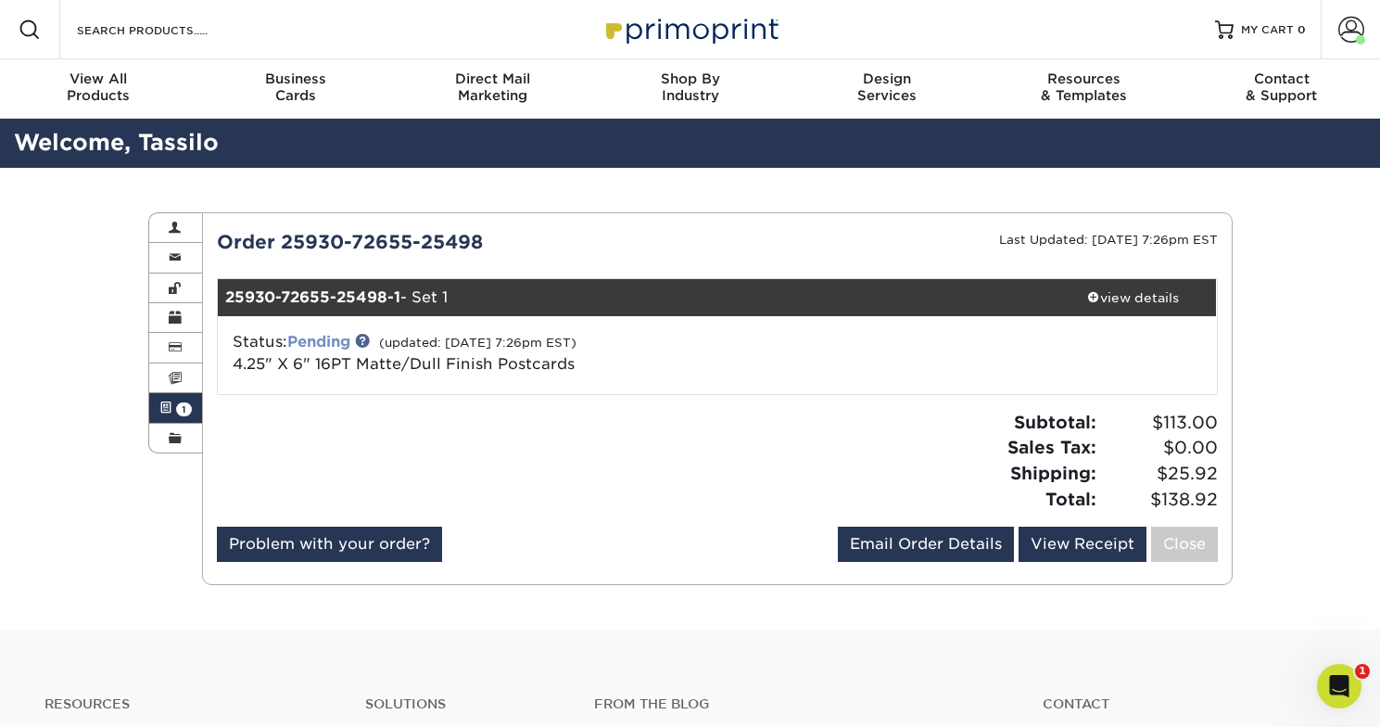
click at [329, 341] on link "Pending" at bounding box center [318, 342] width 63 height 18
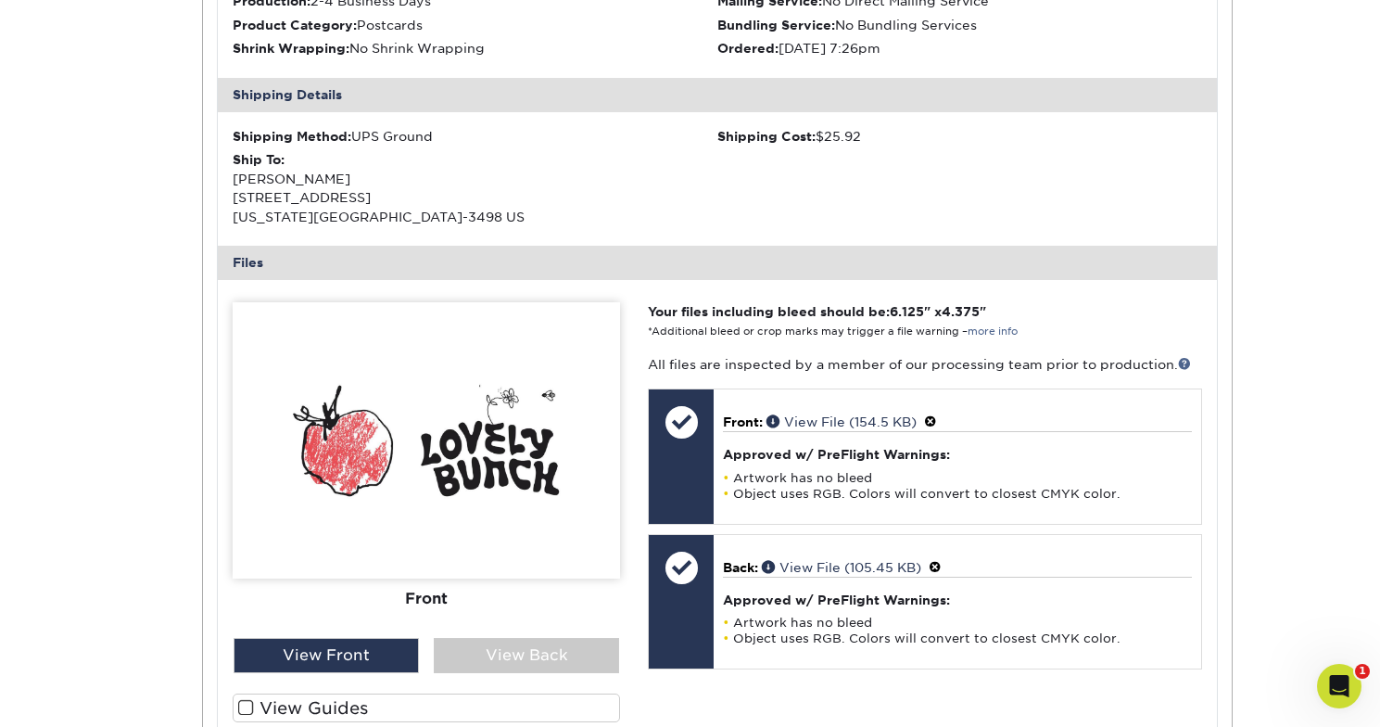
scroll to position [562, 0]
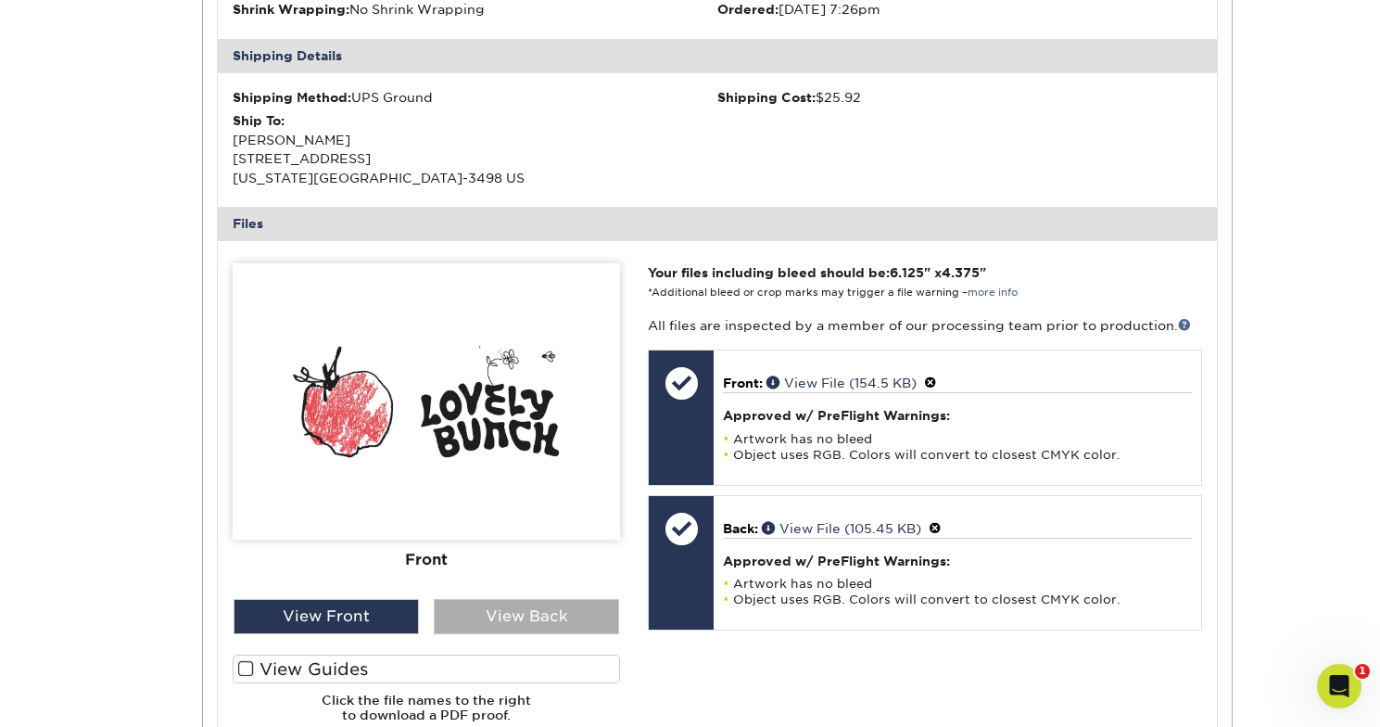
click at [539, 605] on div "View Back" at bounding box center [526, 616] width 185 height 35
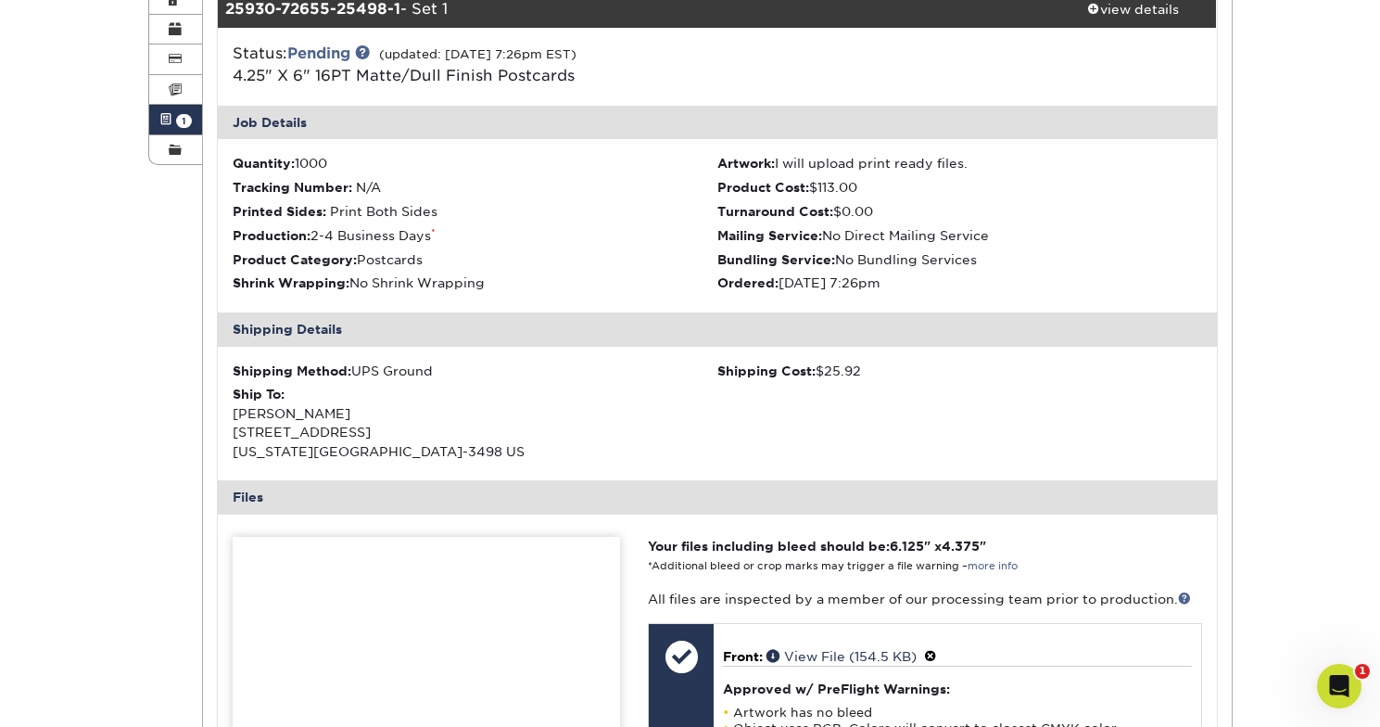
scroll to position [206, 0]
